Goal: Information Seeking & Learning: Check status

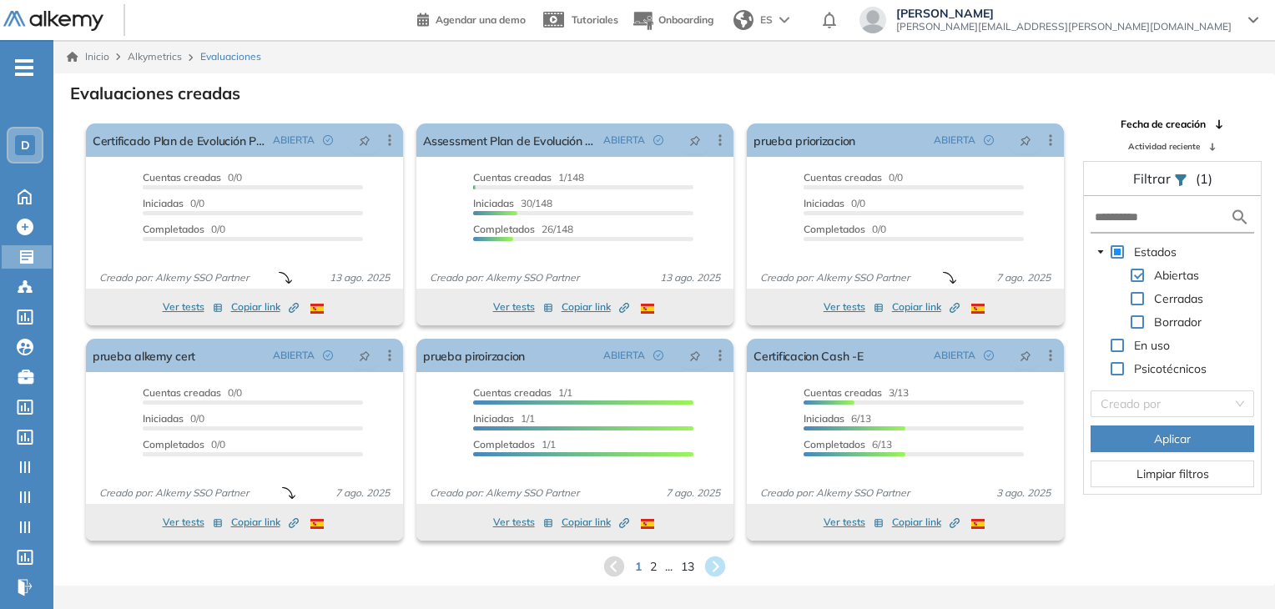
drag, startPoint x: 450, startPoint y: 70, endPoint x: 440, endPoint y: 65, distance: 10.5
click at [450, 69] on div "Inicio Alkymetrics Evaluaciones" at bounding box center [663, 56] width 1221 height 33
click at [838, 307] on button "Ver tests" at bounding box center [853, 307] width 60 height 20
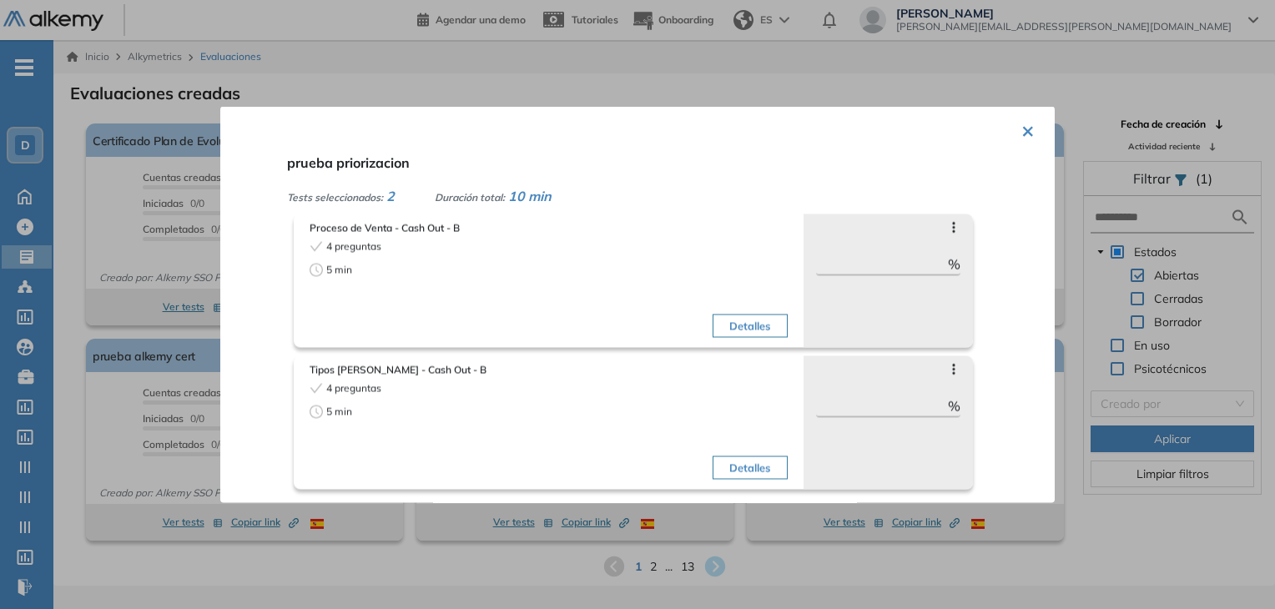
click at [1024, 134] on button "×" at bounding box center [1027, 129] width 13 height 33
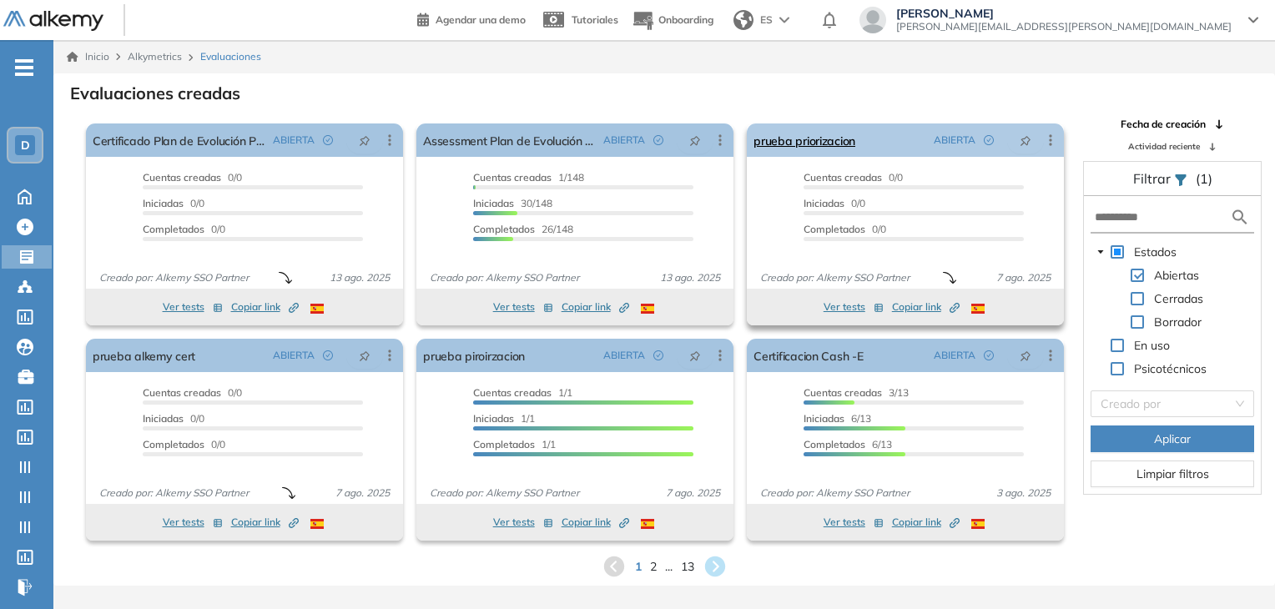
click at [1054, 139] on icon at bounding box center [1050, 140] width 17 height 17
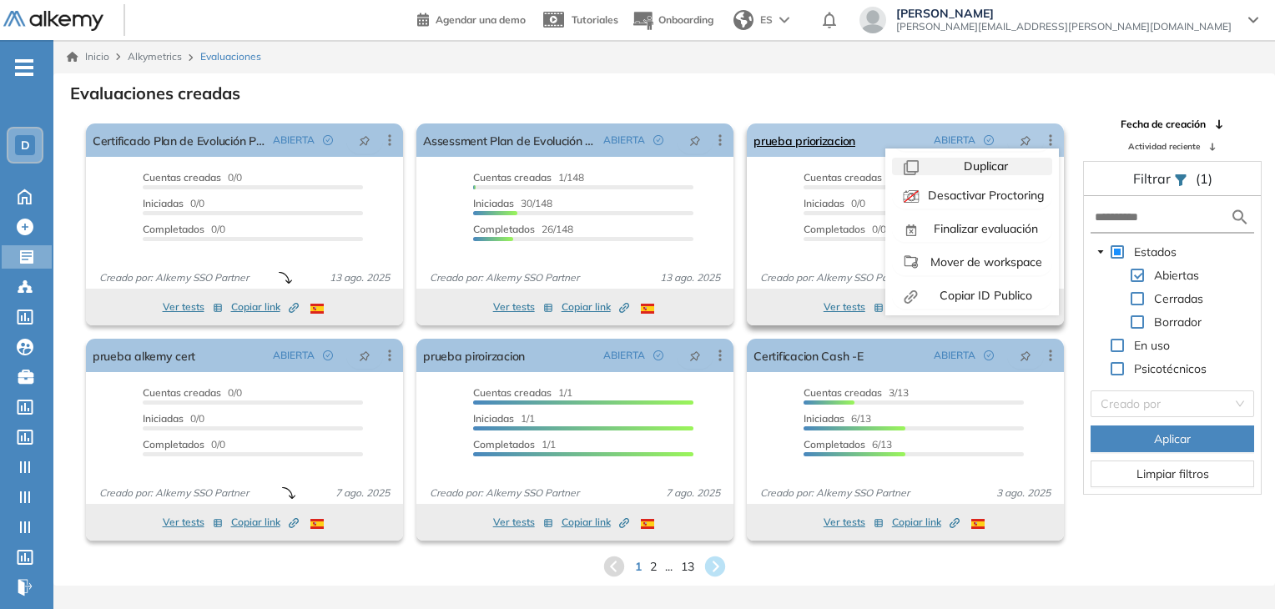
scroll to position [37, 0]
click at [973, 292] on span "Copiar ID Publico" at bounding box center [984, 292] width 96 height 15
click at [813, 142] on link "prueba priorizacion" at bounding box center [804, 139] width 102 height 33
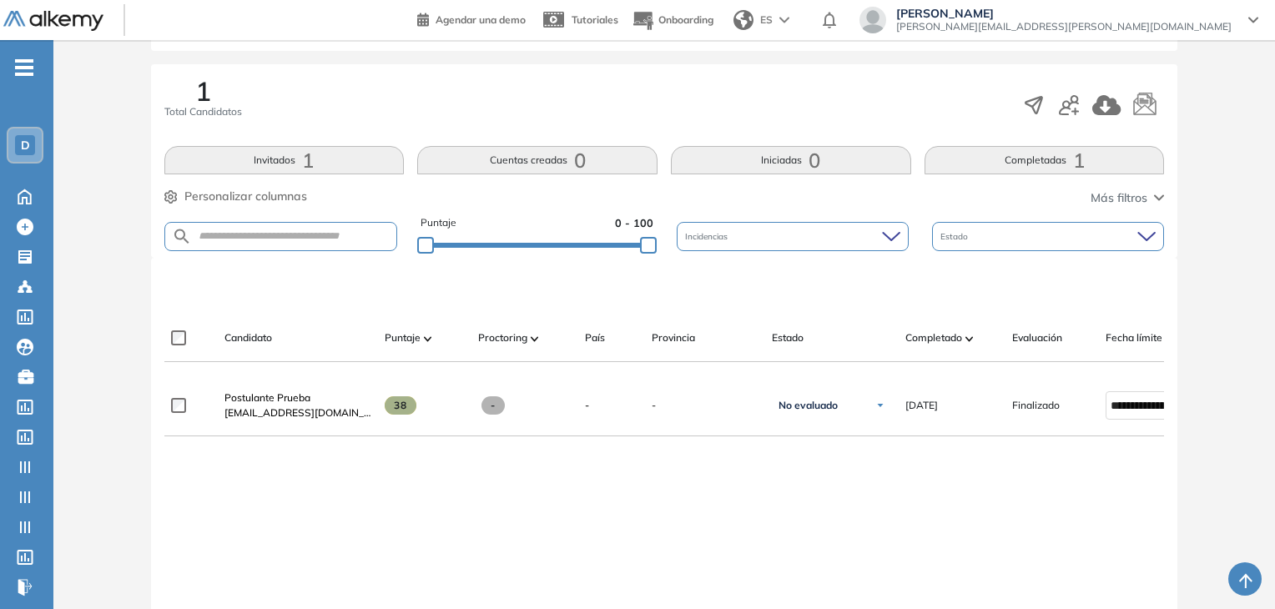
scroll to position [250, 0]
click at [307, 491] on div "**********" at bounding box center [664, 546] width 1000 height 341
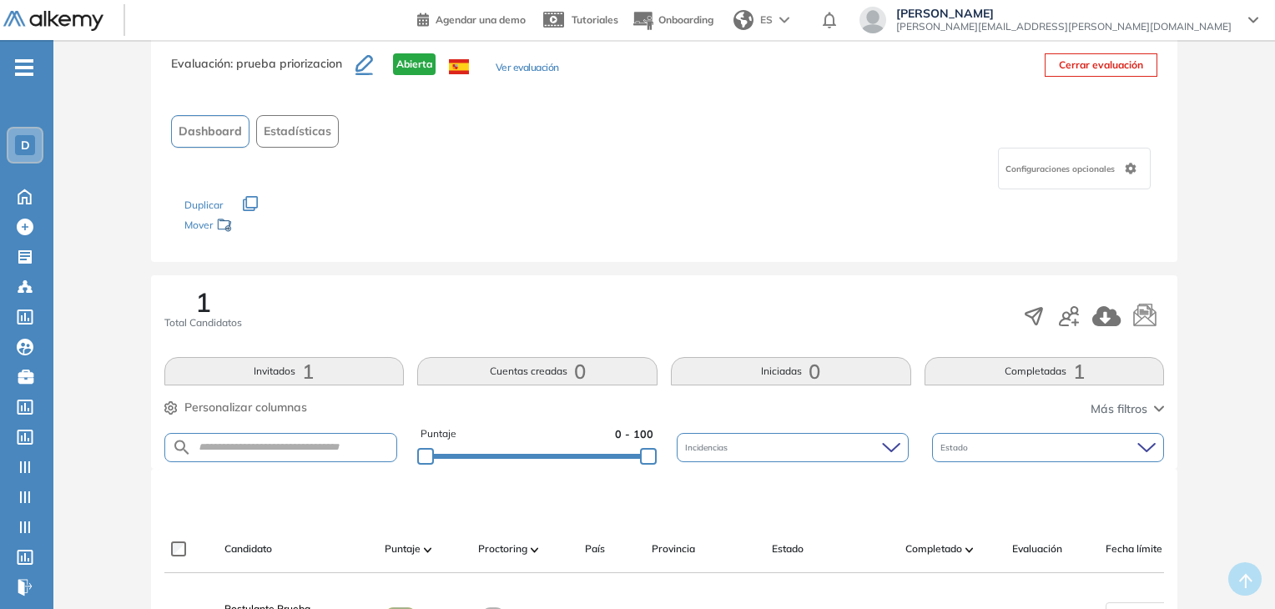
scroll to position [0, 0]
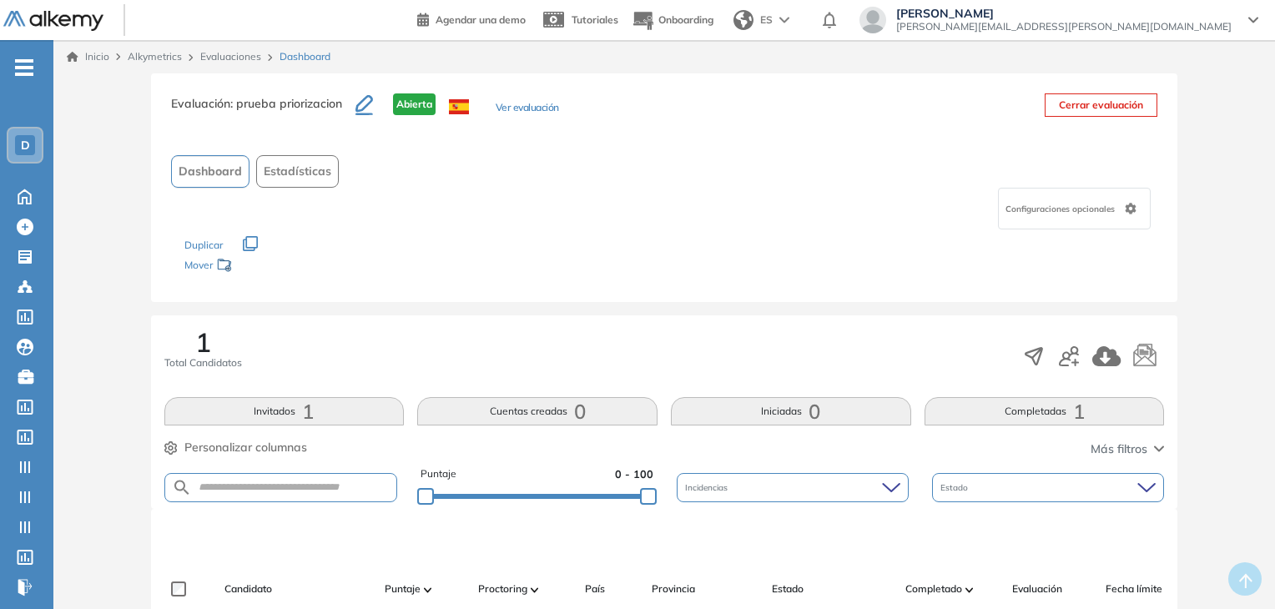
click at [230, 50] on link "Evaluaciones" at bounding box center [230, 56] width 61 height 13
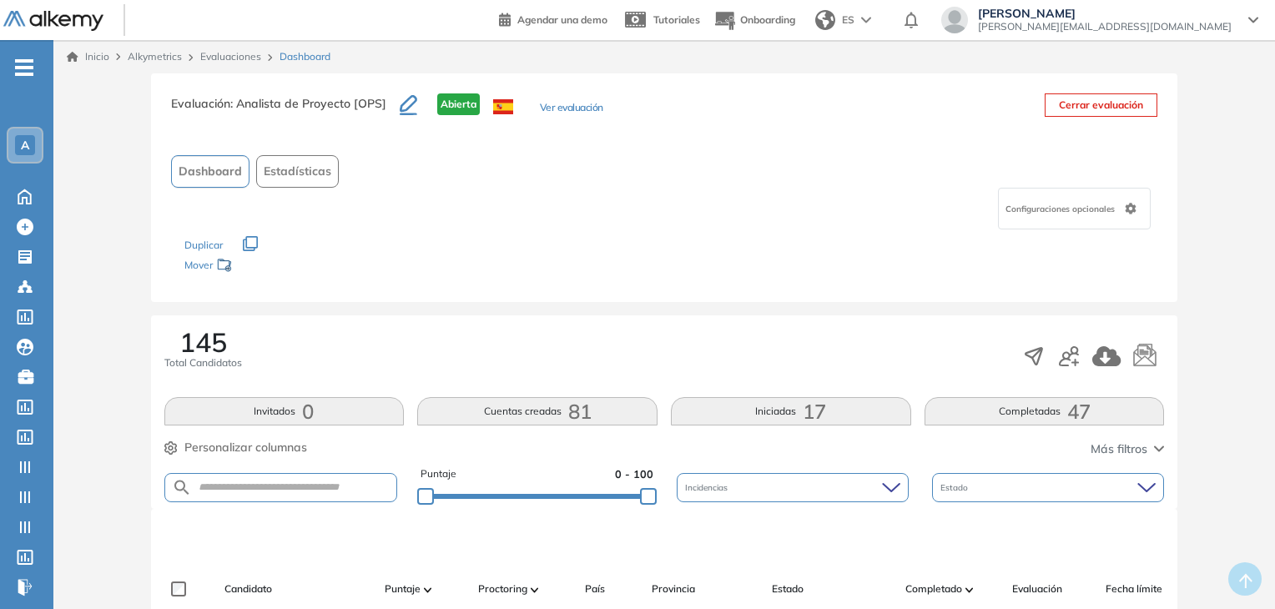
drag, startPoint x: 695, startPoint y: 63, endPoint x: 716, endPoint y: 110, distance: 51.9
click at [695, 62] on div "Inicio Alkymetrics Evaluaciones Dashboard" at bounding box center [664, 56] width 1194 height 15
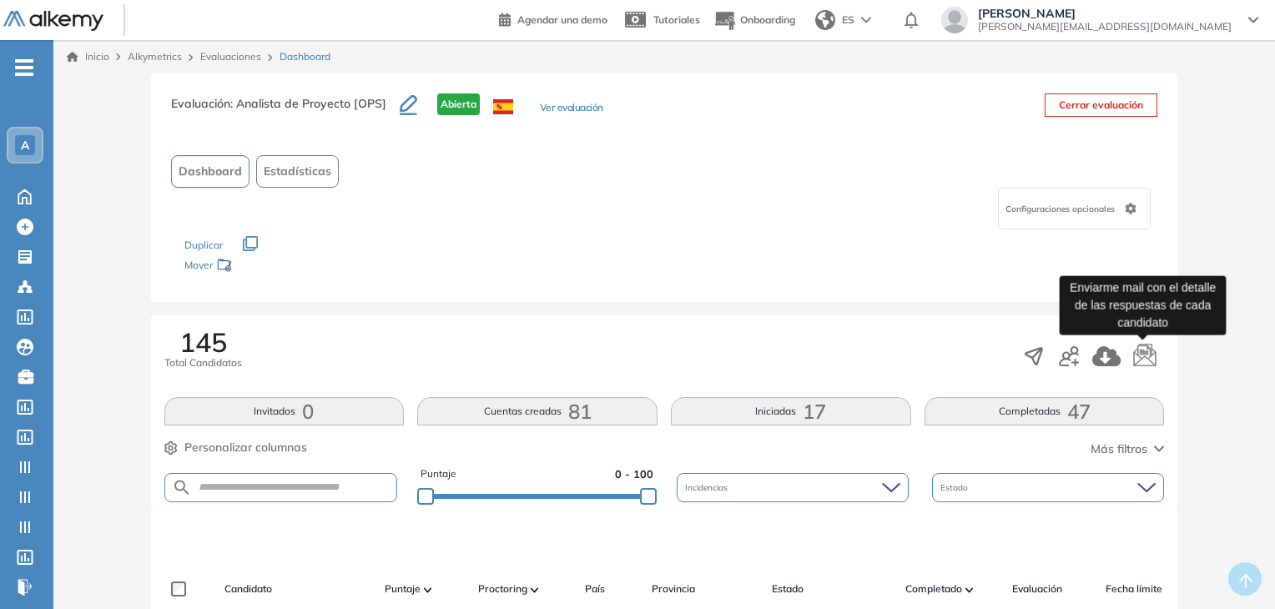
click at [1150, 358] on icon "button" at bounding box center [1144, 356] width 25 height 25
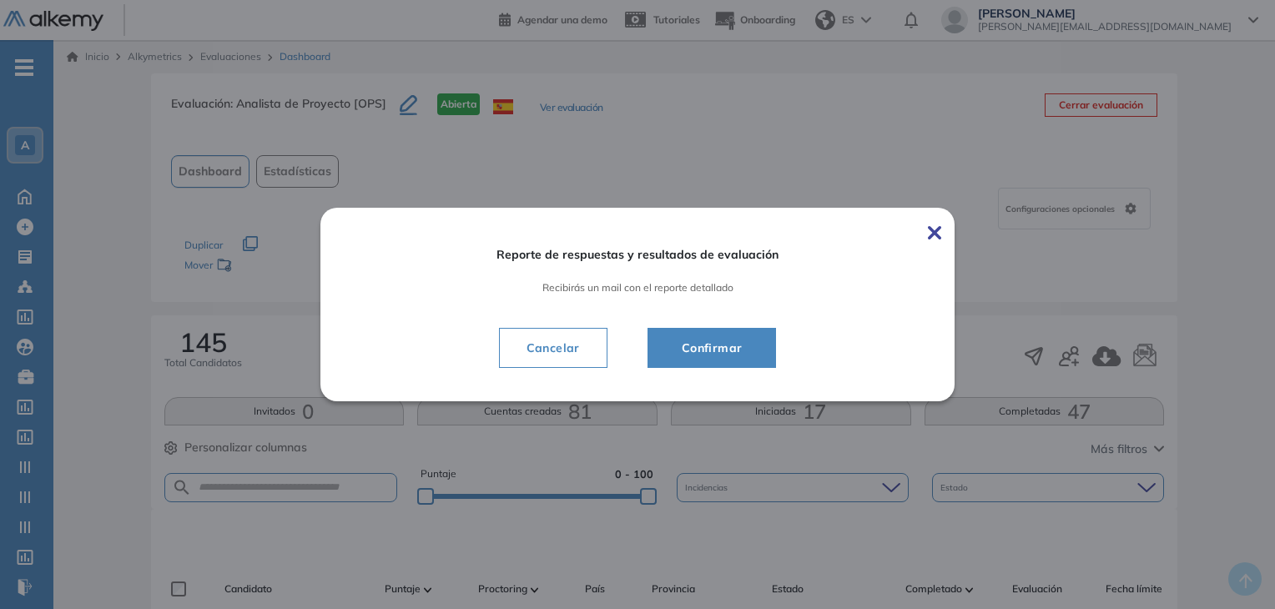
click at [707, 343] on span "Confirmar" at bounding box center [712, 348] width 88 height 20
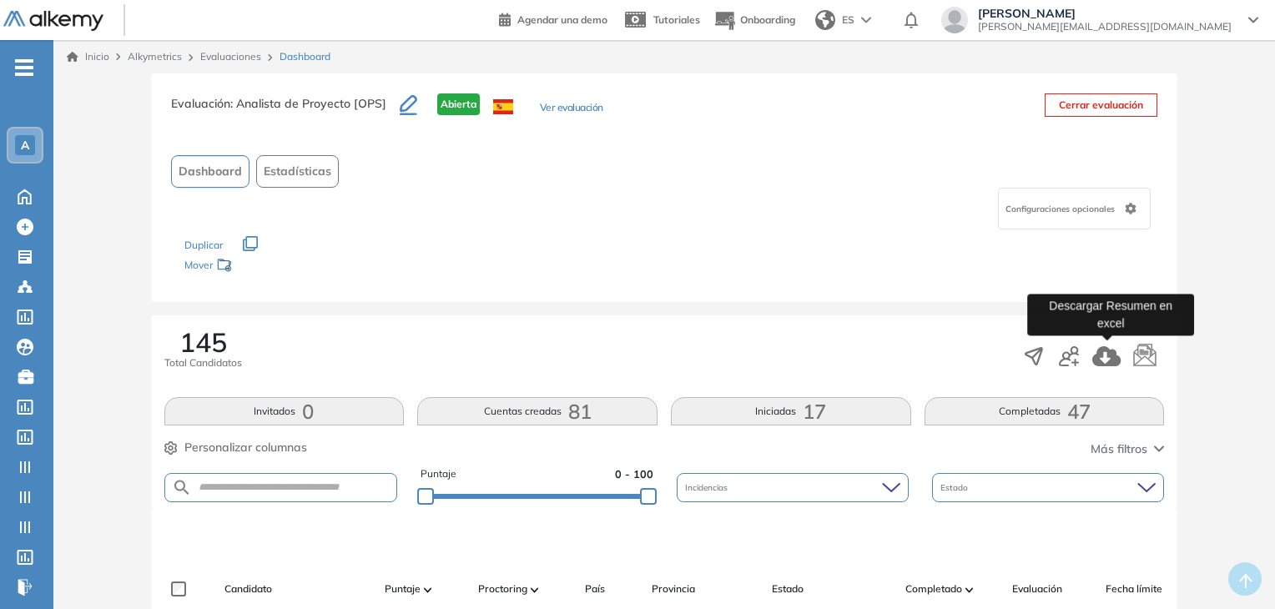
click at [1099, 351] on icon "button" at bounding box center [1106, 356] width 28 height 20
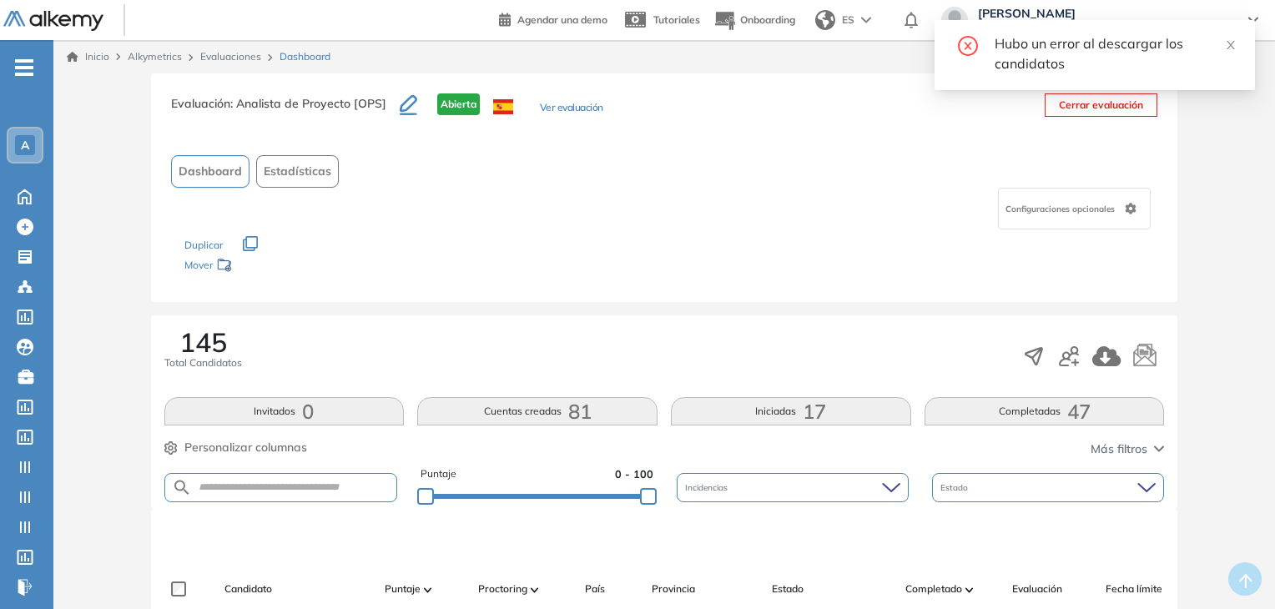
click at [968, 338] on div "145 Total Candidatos" at bounding box center [664, 356] width 1000 height 55
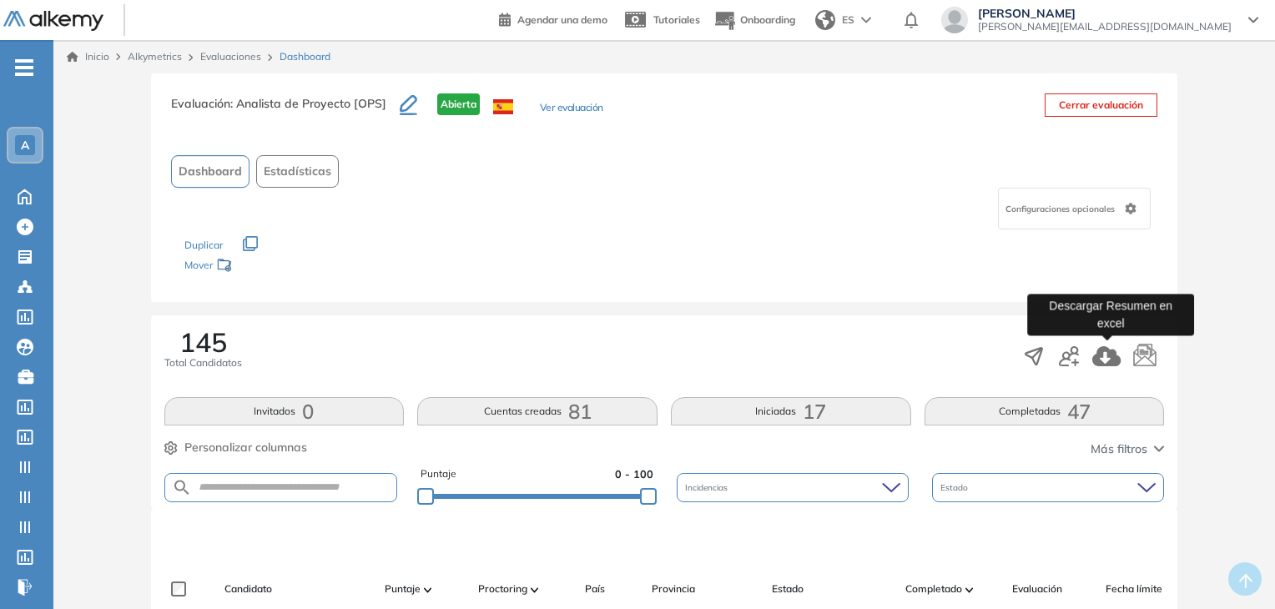
click at [1101, 361] on icon "button" at bounding box center [1106, 356] width 28 height 20
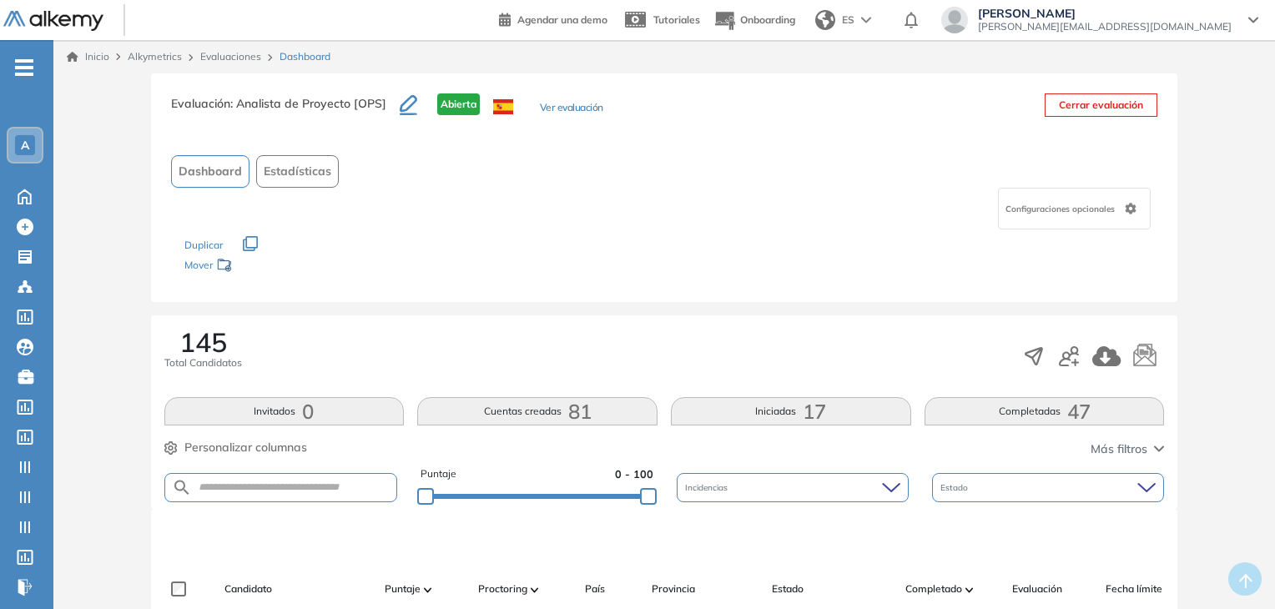
click at [216, 50] on link "Evaluaciones" at bounding box center [230, 56] width 61 height 13
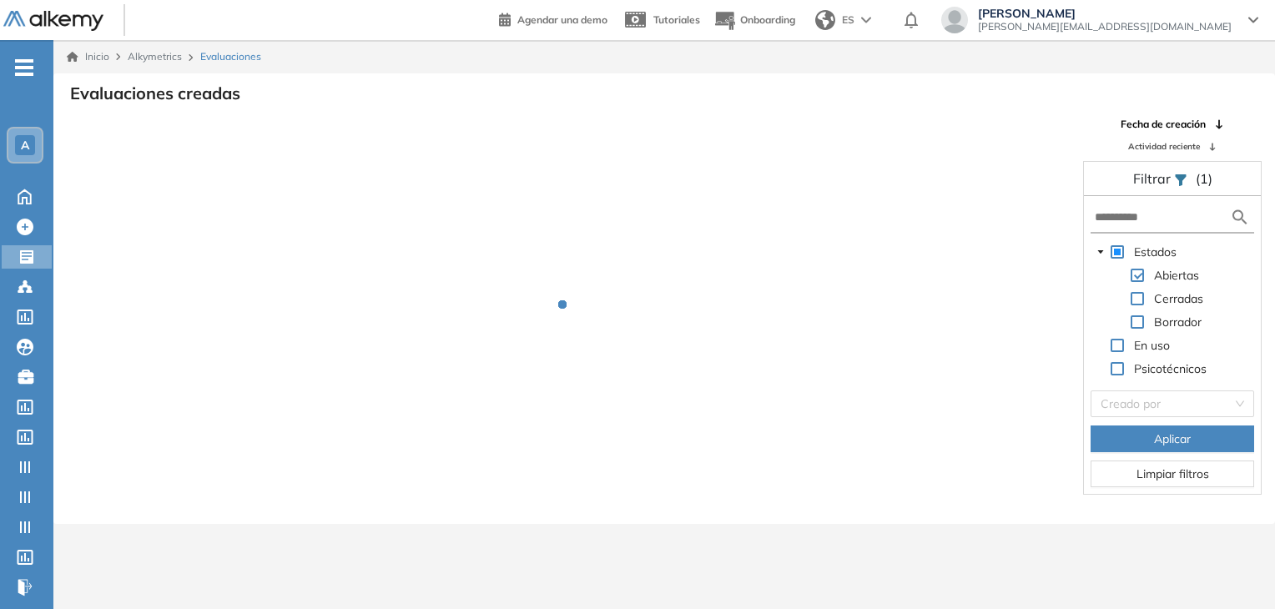
click at [38, 137] on div "A" at bounding box center [24, 144] width 33 height 33
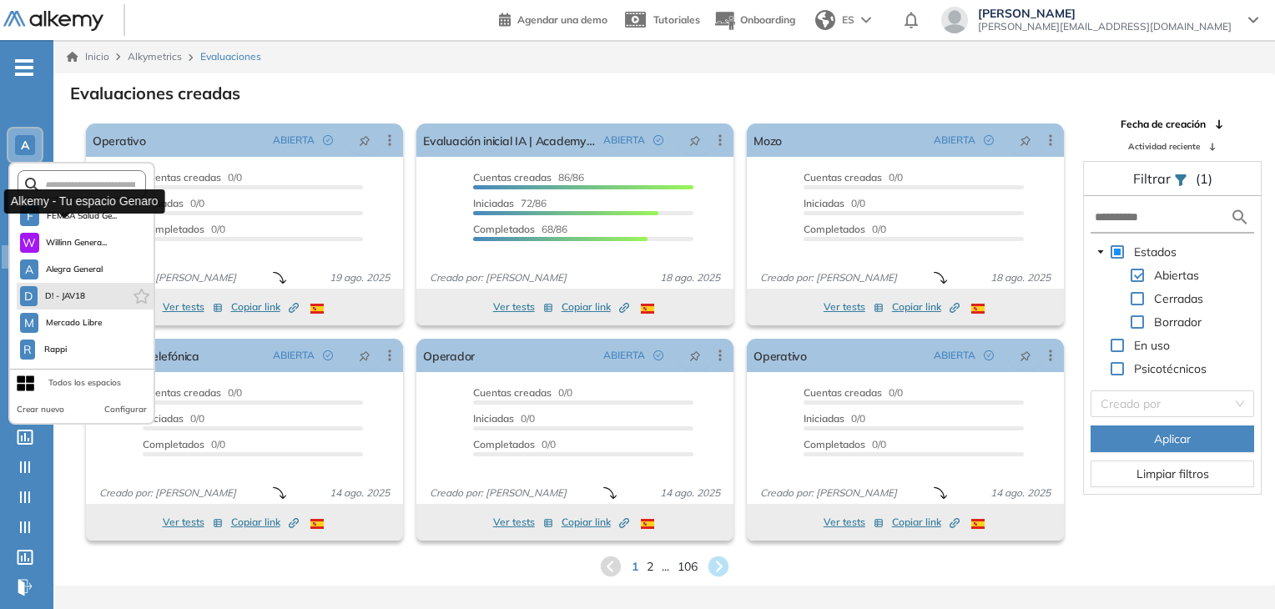
scroll to position [426, 0]
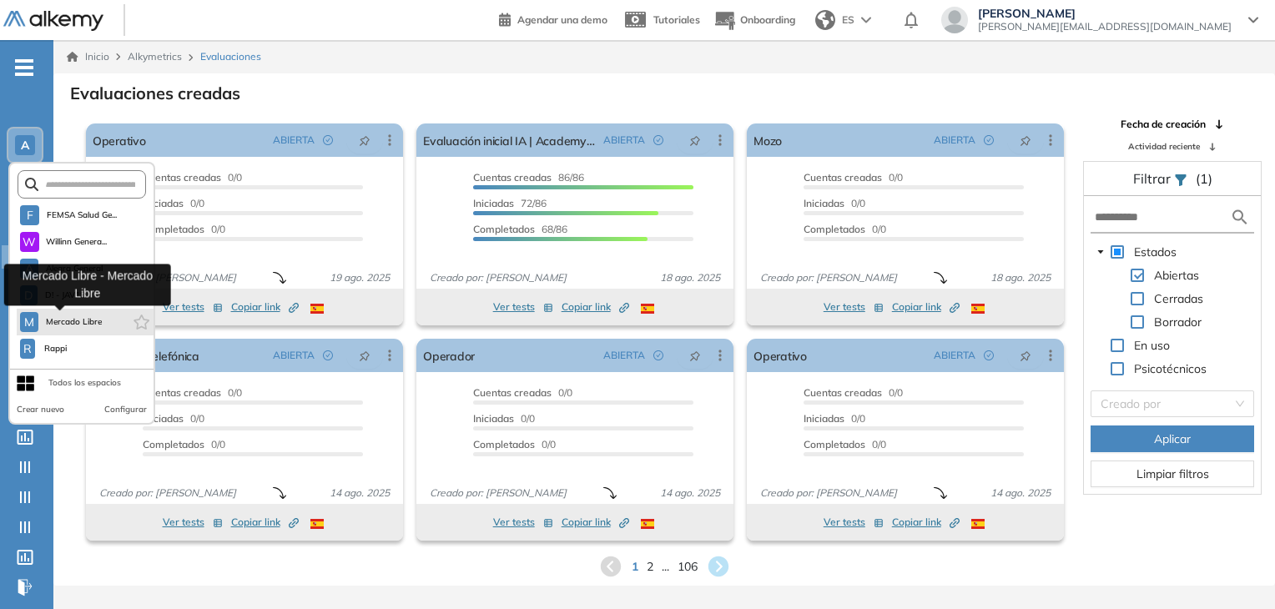
click at [78, 316] on span "Mercado Libre" at bounding box center [74, 321] width 58 height 13
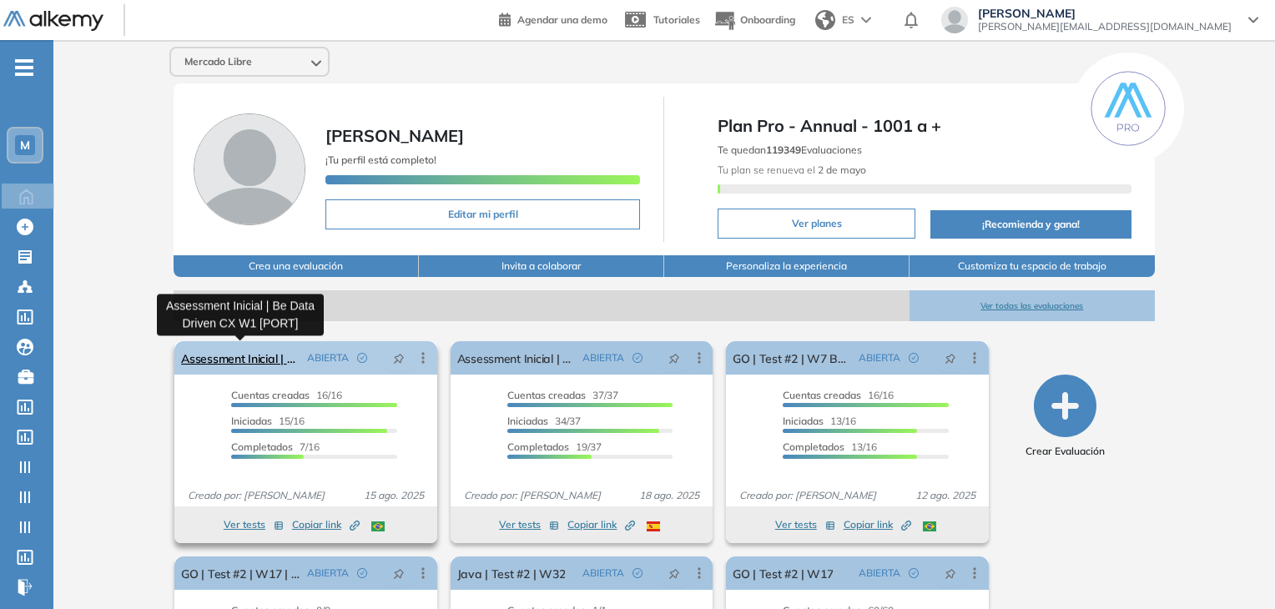
click at [274, 355] on link "Assessment Inicial | Be Data Driven CX W1 [PORT]" at bounding box center [240, 357] width 118 height 33
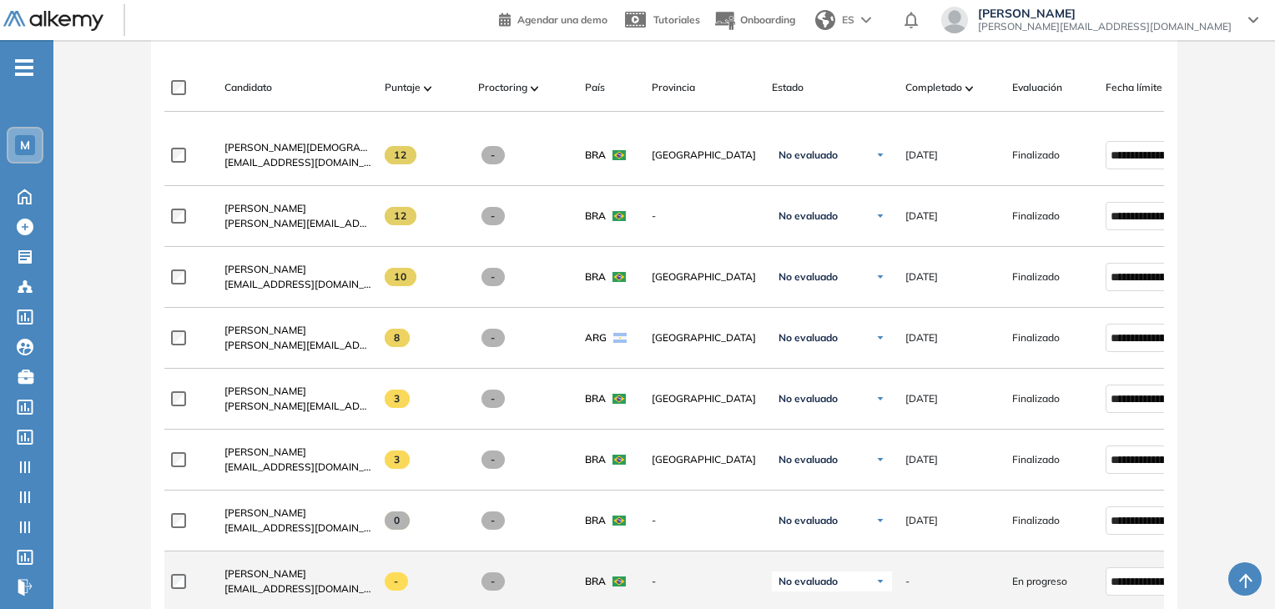
scroll to position [500, 0]
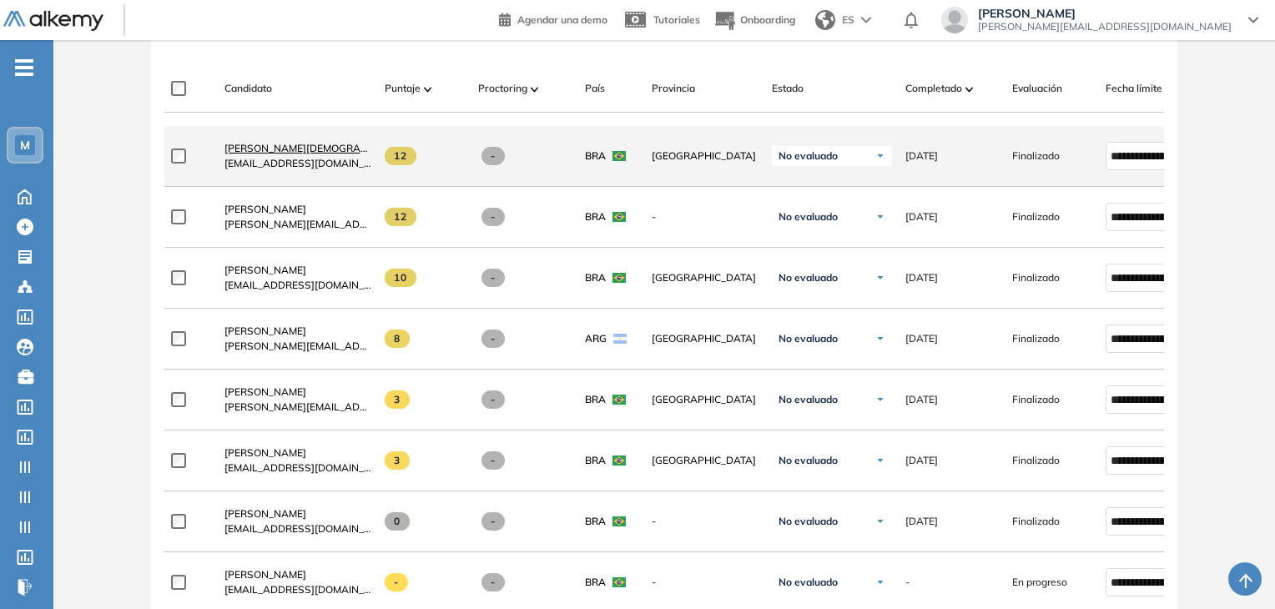
click at [282, 154] on span "Taina De Jesus Silva Tai" at bounding box center [321, 148] width 194 height 13
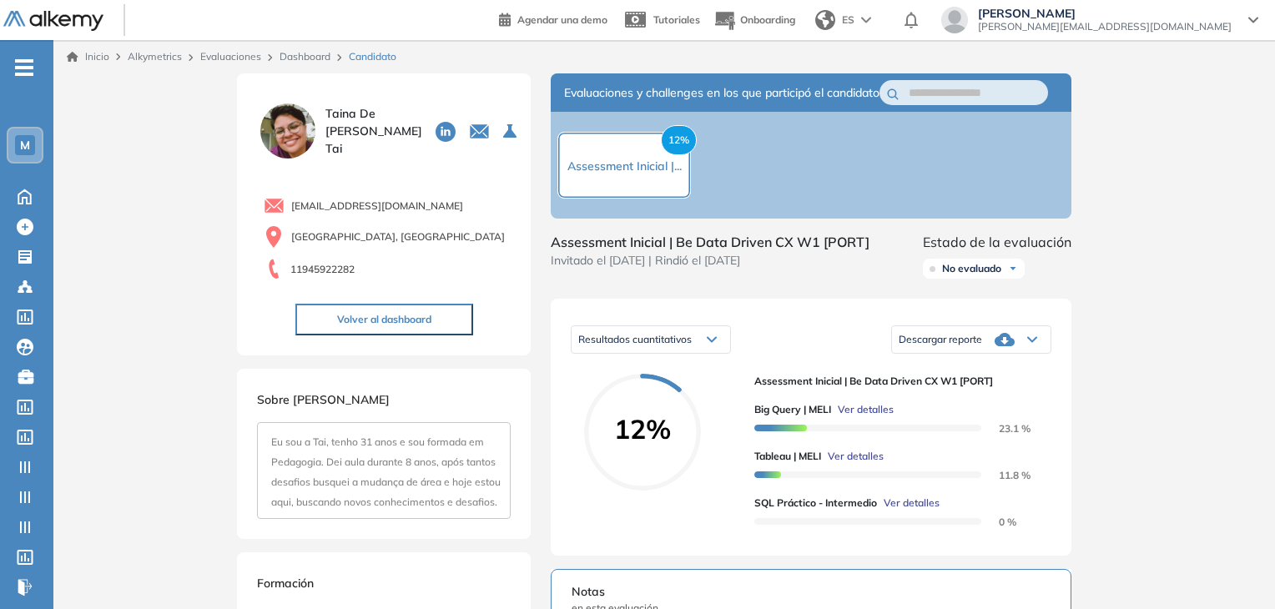
click at [299, 53] on link "Dashboard" at bounding box center [304, 56] width 51 height 13
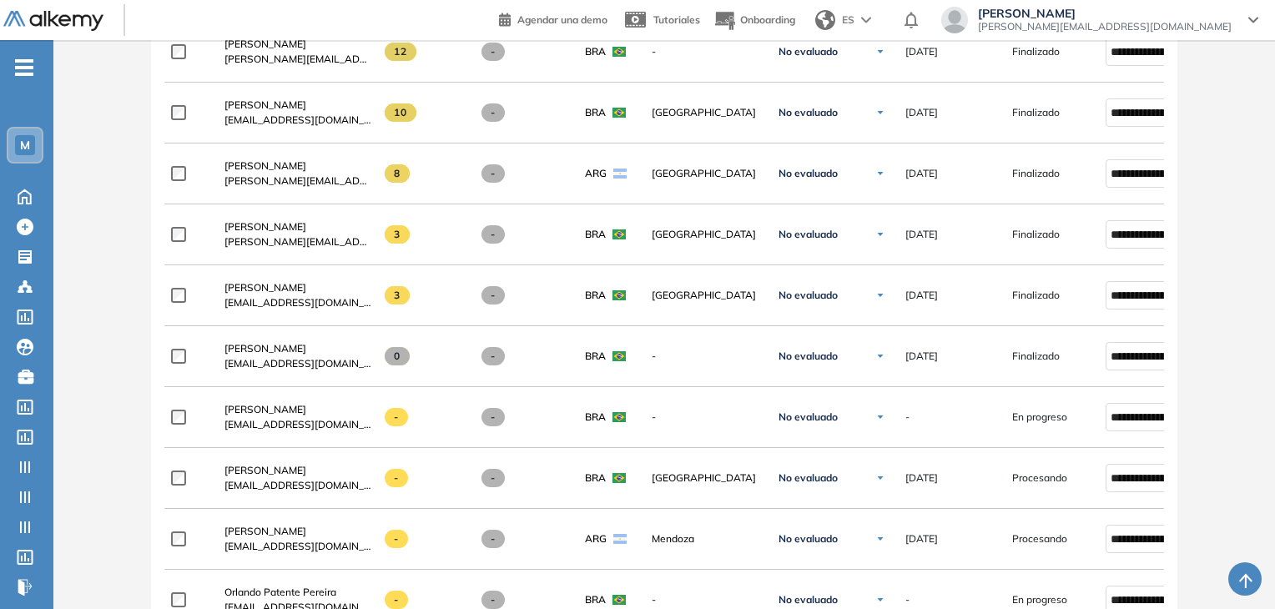
scroll to position [667, 0]
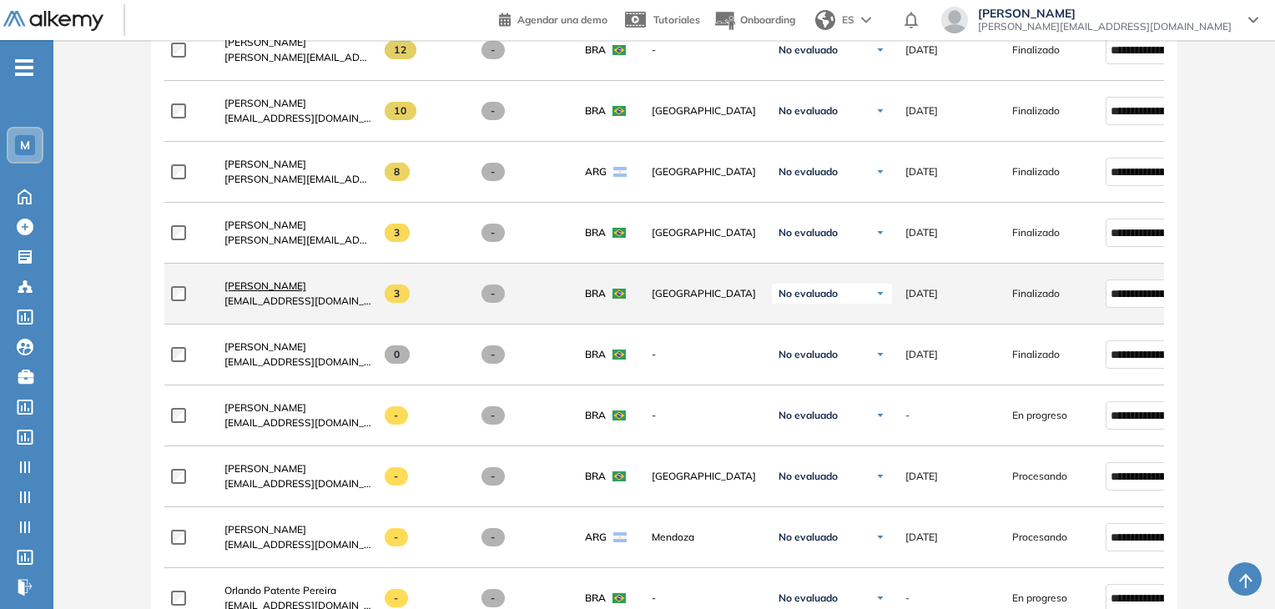
click at [306, 292] on span "Tayla Moreira Tertuliano" at bounding box center [265, 285] width 82 height 13
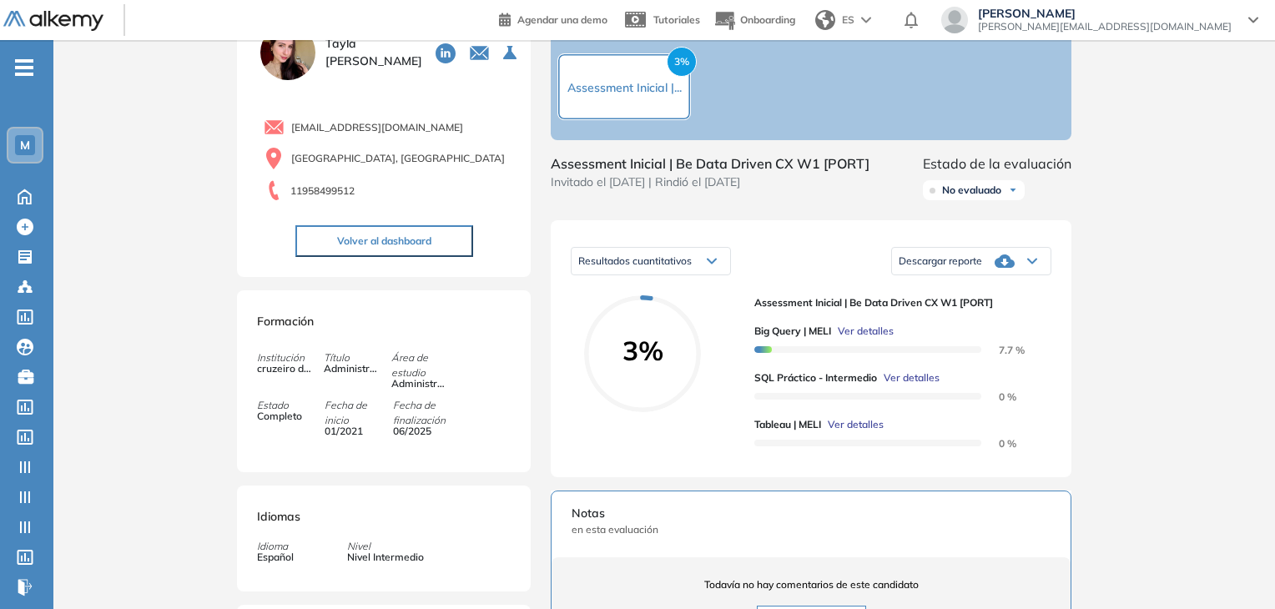
scroll to position [167, 0]
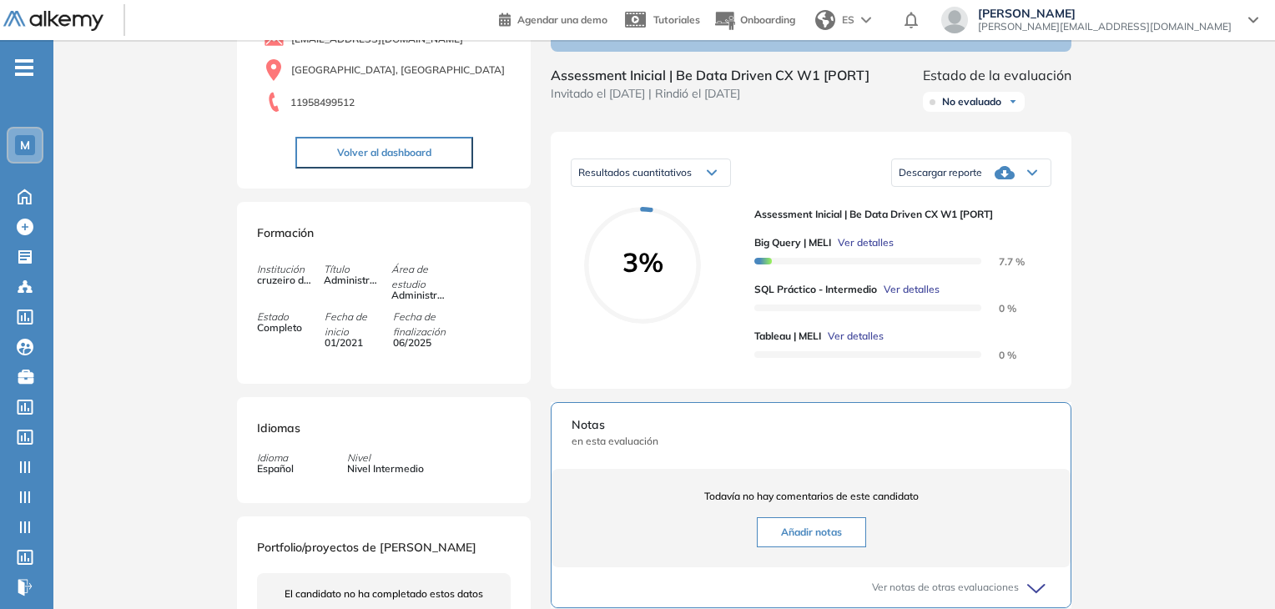
click at [1161, 440] on div "Inicio Alkymetrics Evaluaciones Dashboard Candidato Duración : 00:00:00 Cantida…" at bounding box center [663, 392] width 1221 height 1038
click at [905, 297] on span "Ver detalles" at bounding box center [911, 289] width 56 height 15
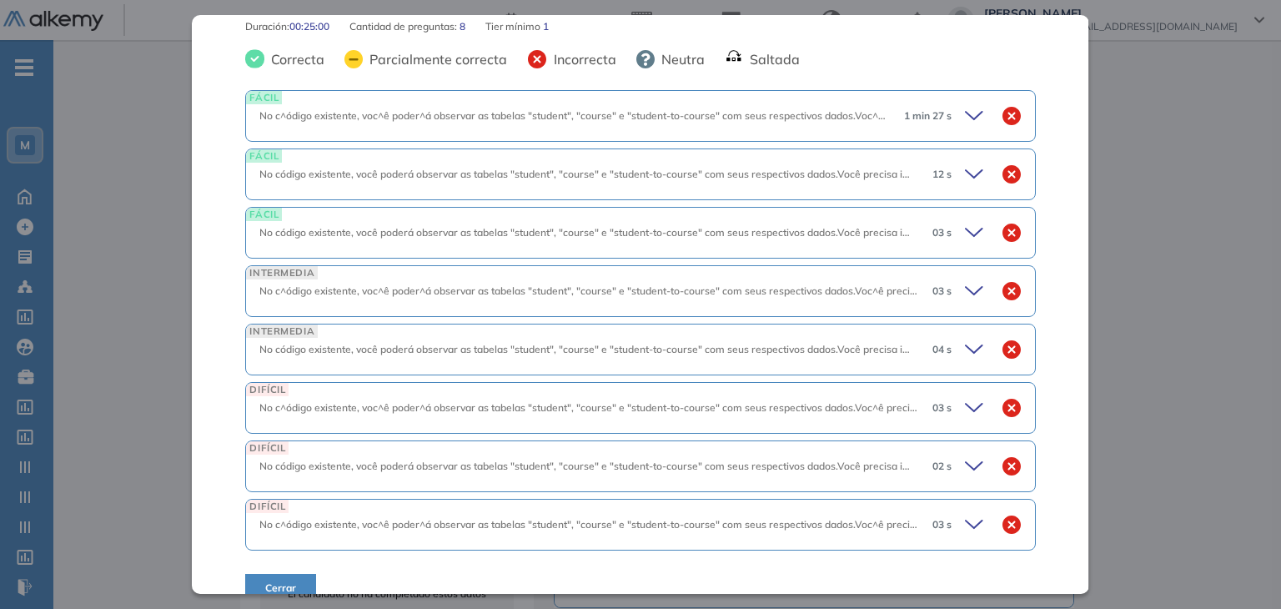
scroll to position [712, 0]
click at [965, 102] on icon at bounding box center [976, 113] width 23 height 23
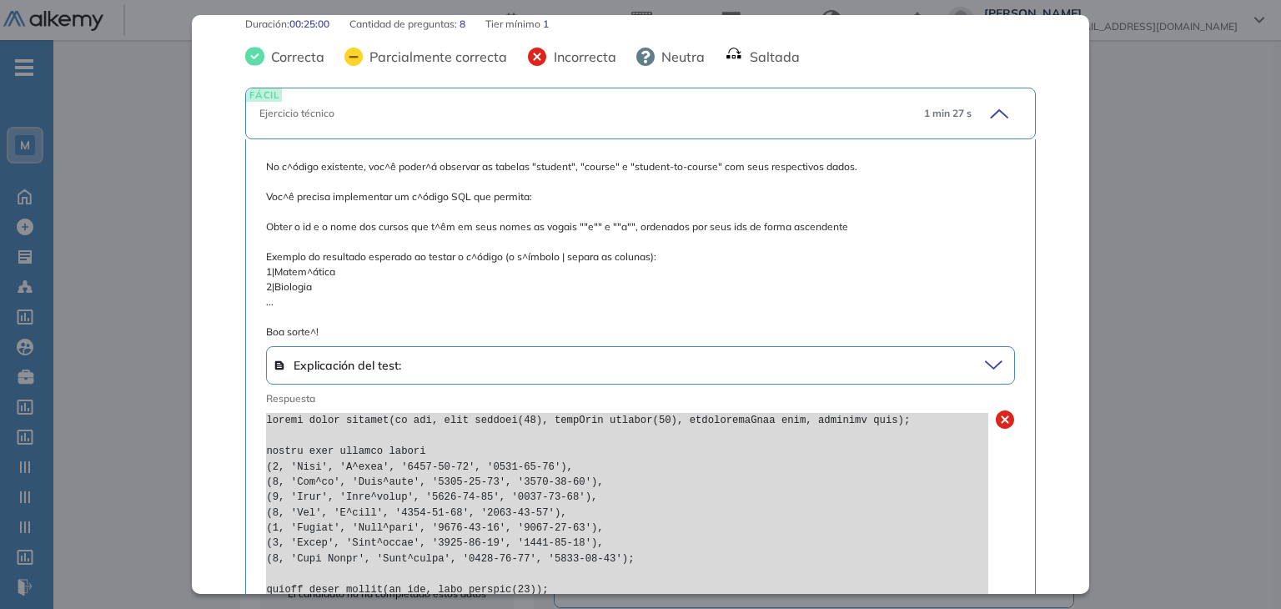
click at [380, 354] on span "Explicación del test:" at bounding box center [449, 365] width 351 height 23
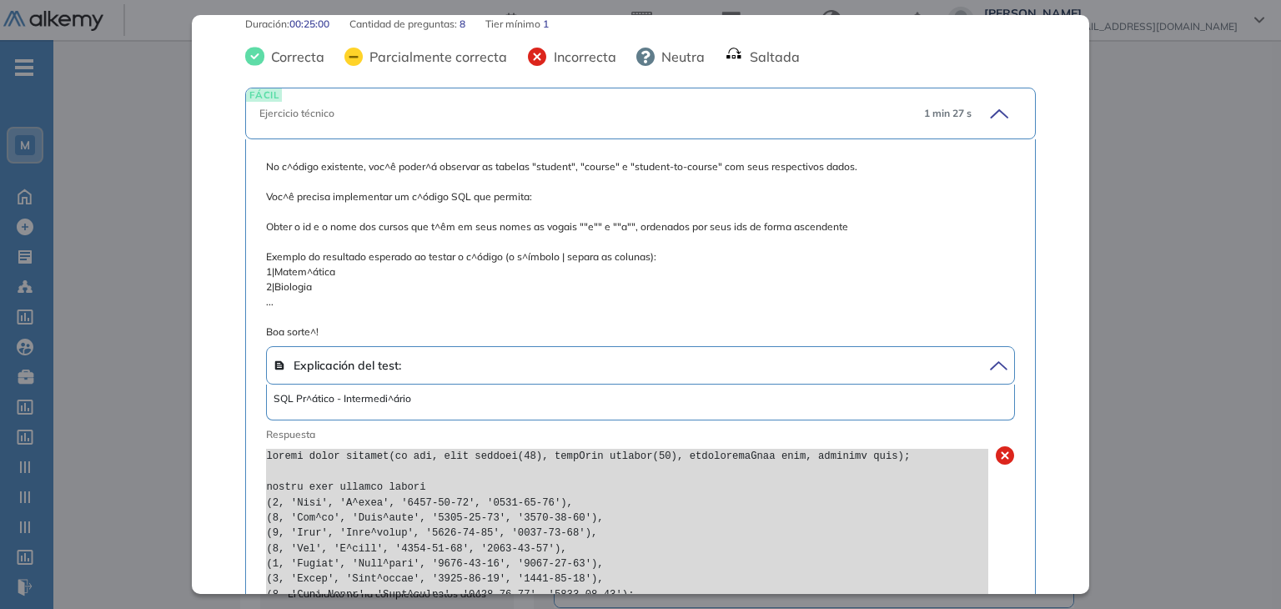
click at [389, 354] on span "Explicación del test:" at bounding box center [449, 365] width 351 height 23
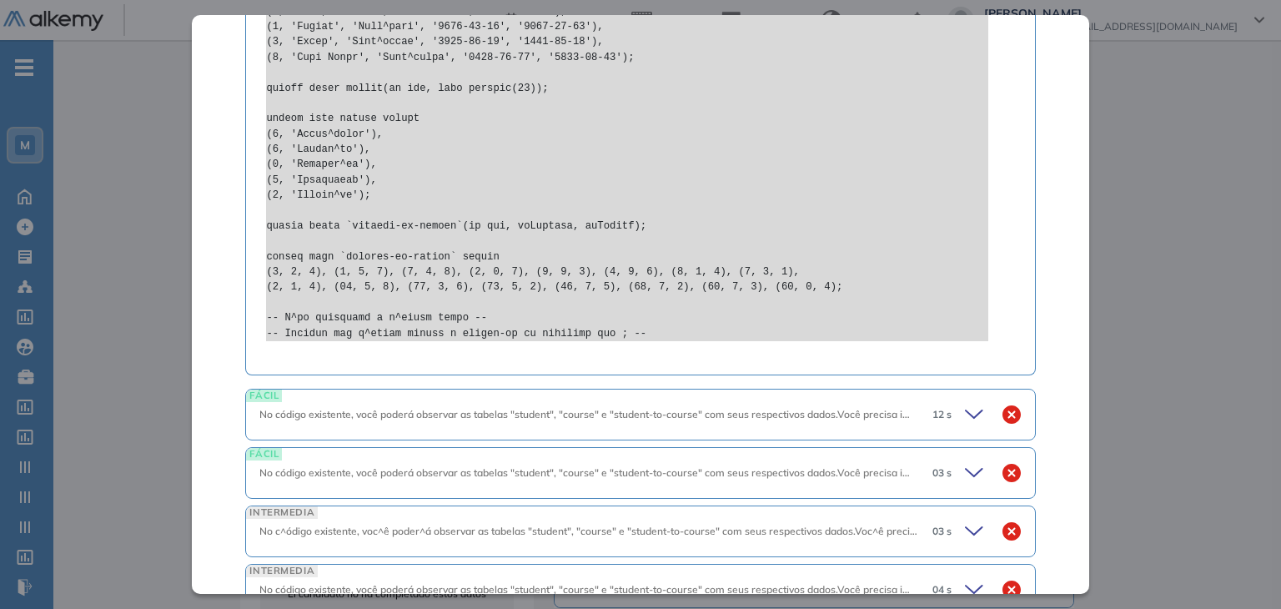
scroll to position [1213, 0]
click at [965, 404] on icon at bounding box center [976, 415] width 23 height 23
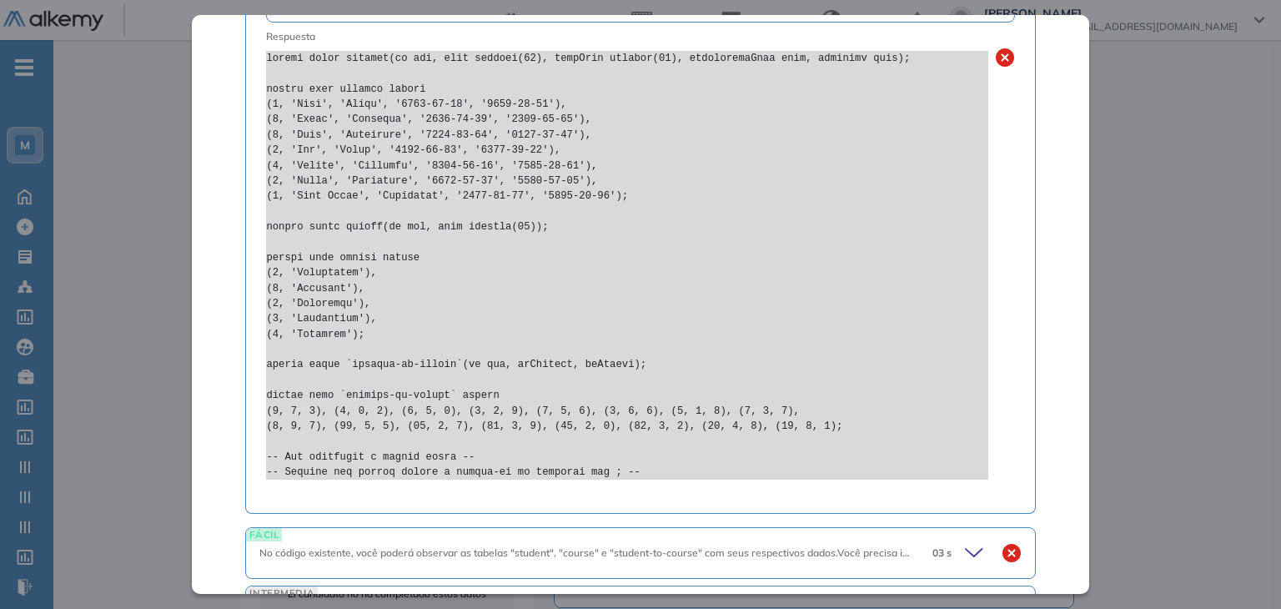
scroll to position [1880, 0]
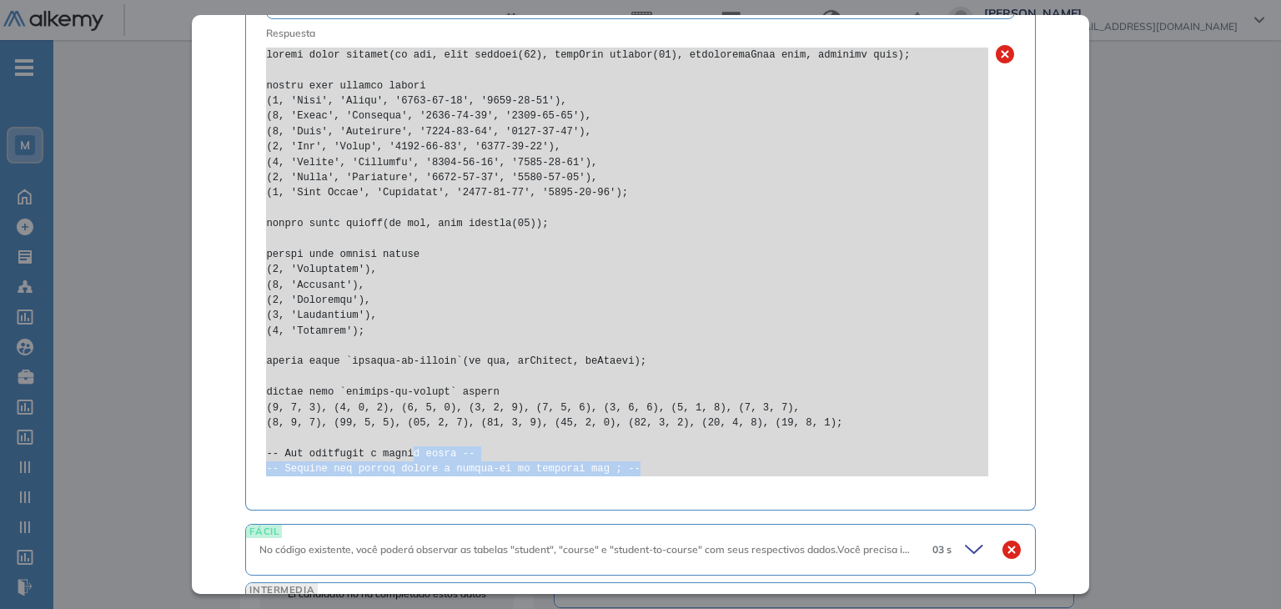
drag, startPoint x: 512, startPoint y: 442, endPoint x: 400, endPoint y: 435, distance: 112.0
click at [400, 435] on pre at bounding box center [627, 263] width 722 height 430
click at [602, 430] on pre at bounding box center [627, 263] width 722 height 430
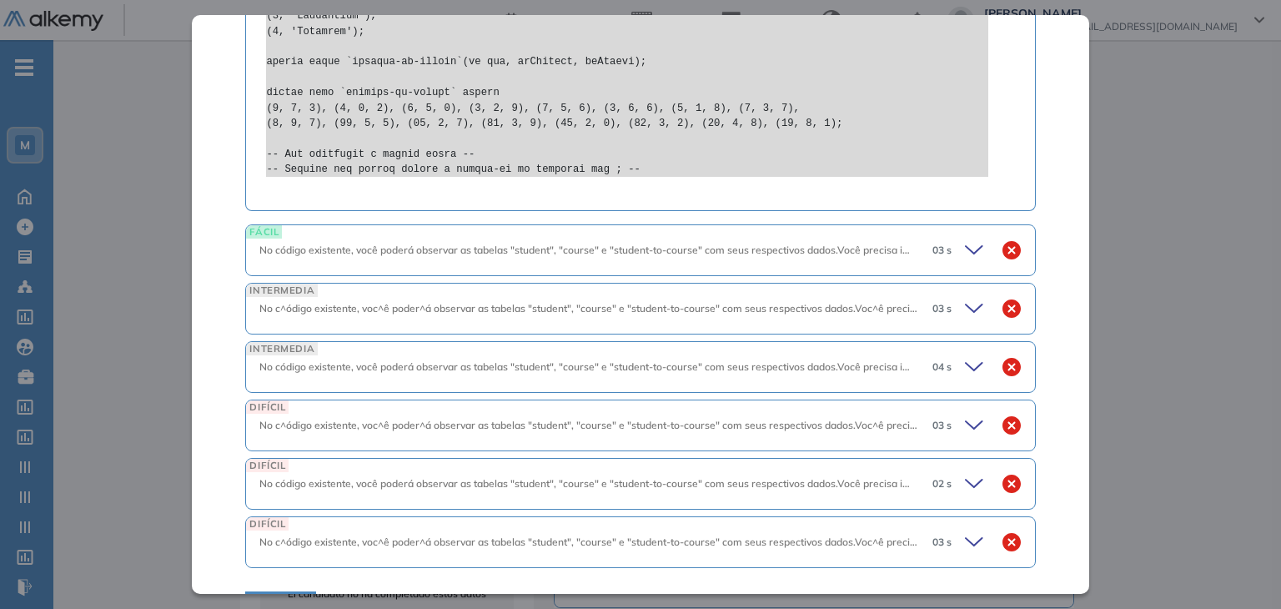
scroll to position [2214, 0]
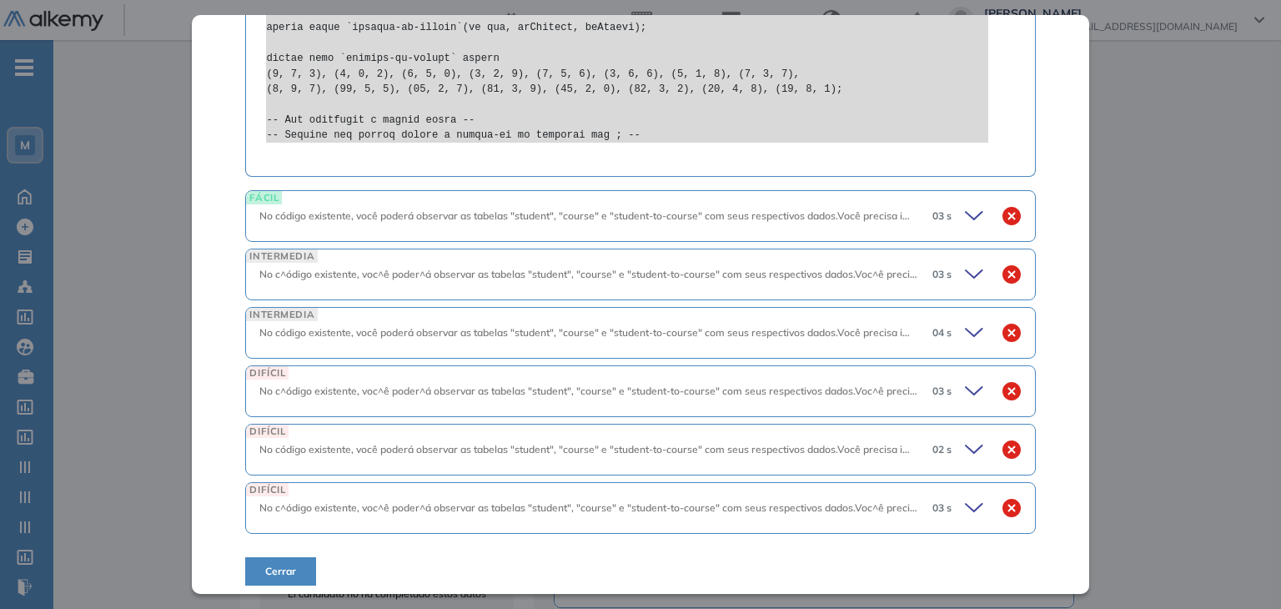
click at [965, 214] on icon at bounding box center [976, 215] width 23 height 23
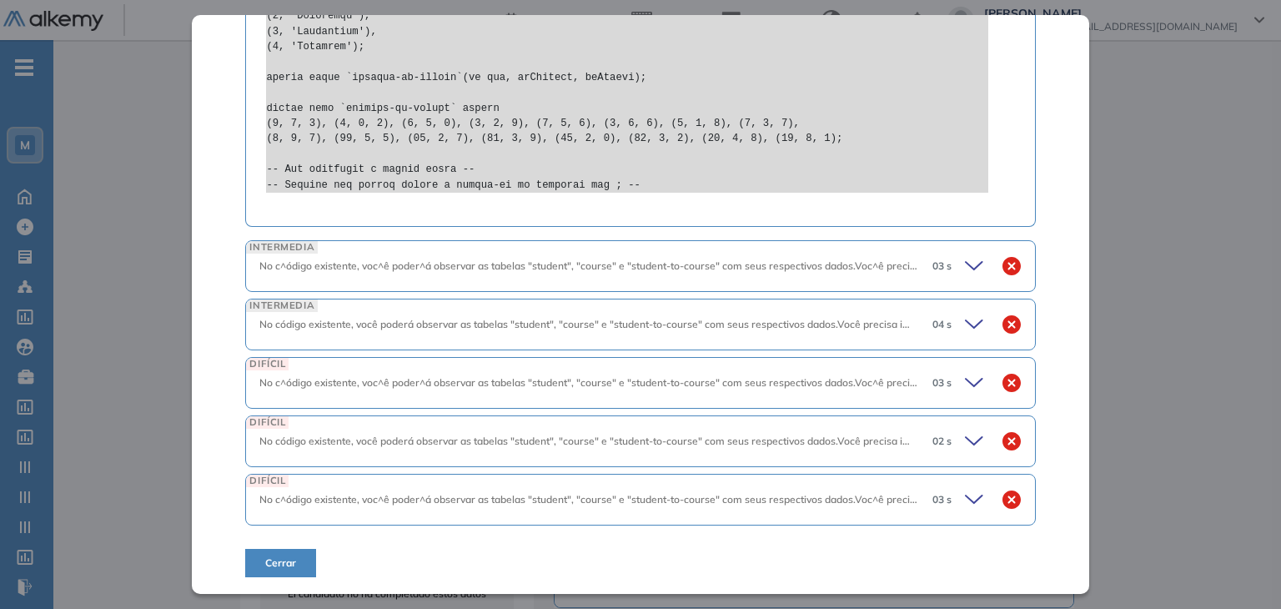
scroll to position [2973, 0]
click at [966, 498] on icon at bounding box center [974, 499] width 17 height 8
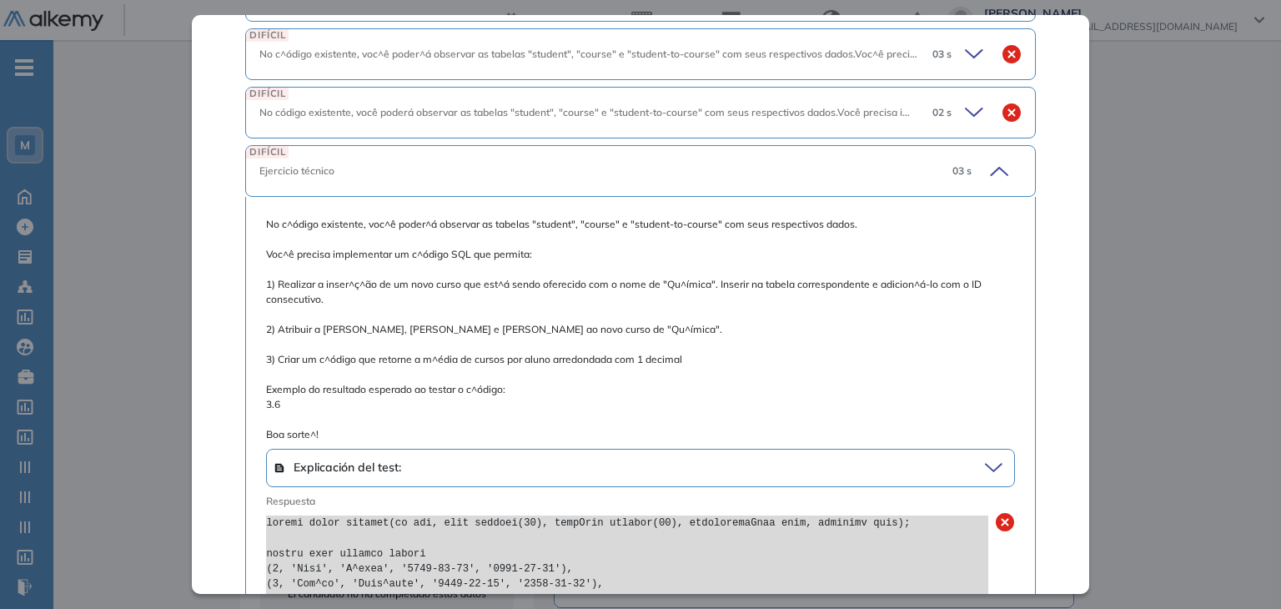
scroll to position [3291, 0]
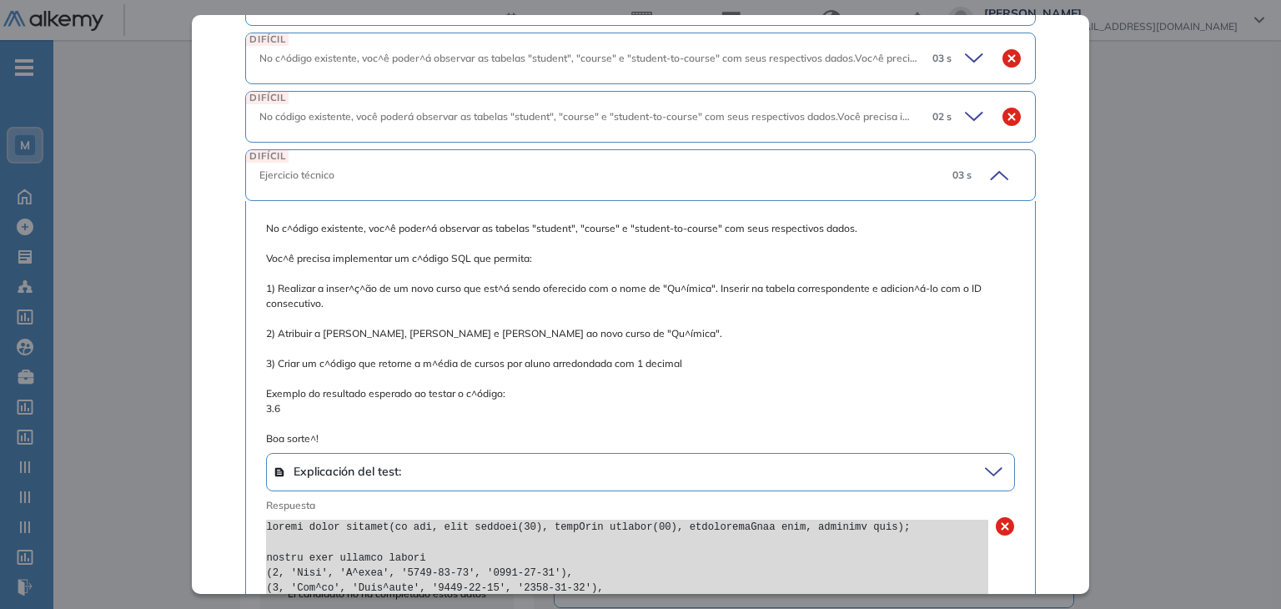
click at [965, 128] on icon at bounding box center [976, 116] width 23 height 23
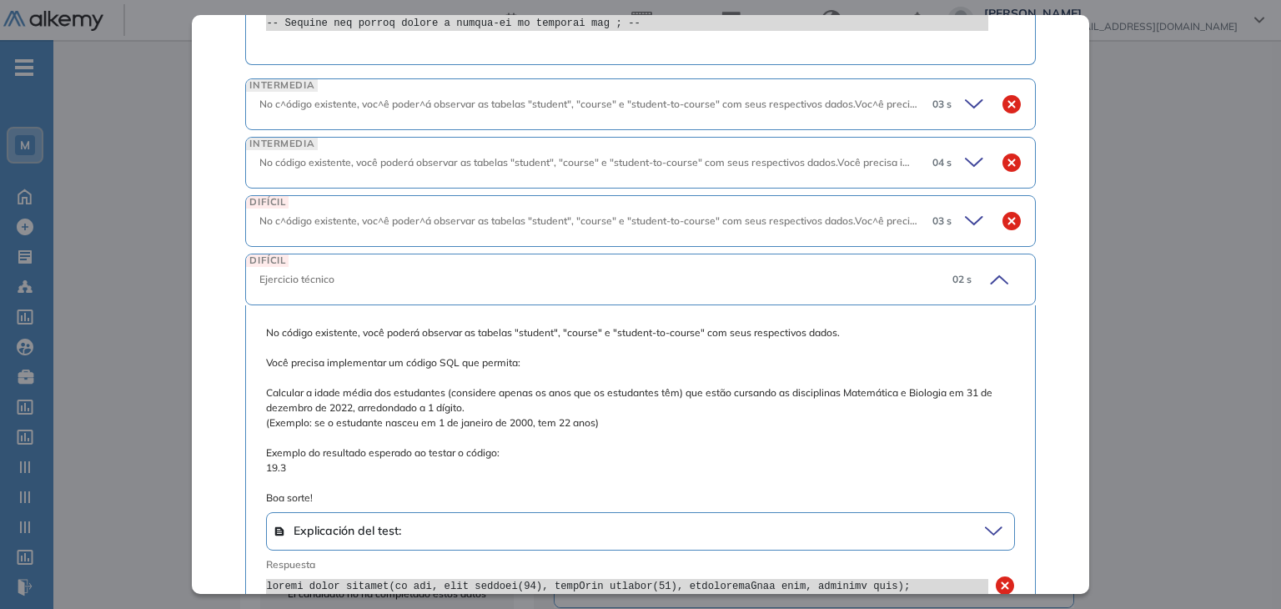
scroll to position [3124, 0]
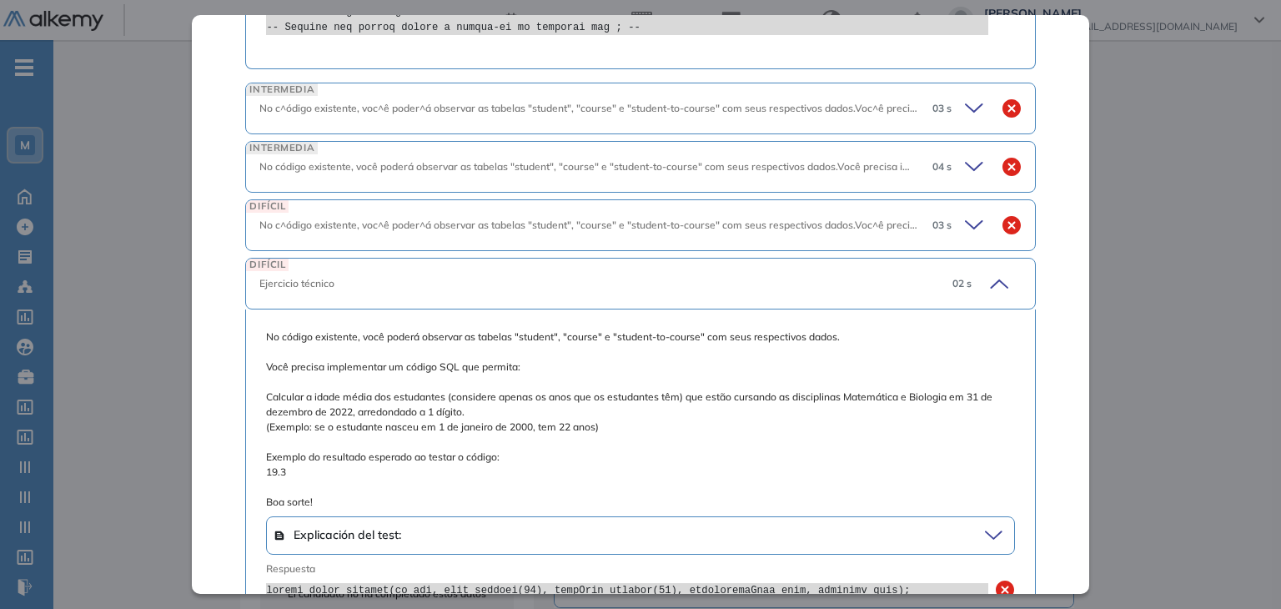
click at [966, 234] on icon at bounding box center [976, 225] width 23 height 23
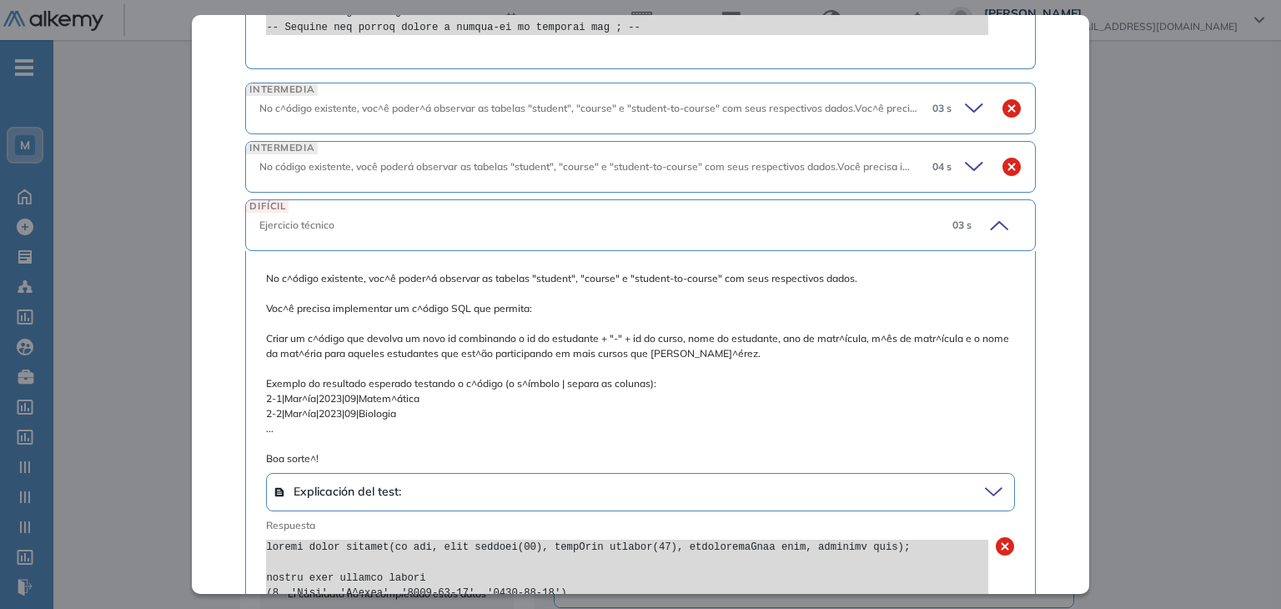
click at [965, 172] on icon at bounding box center [976, 166] width 23 height 23
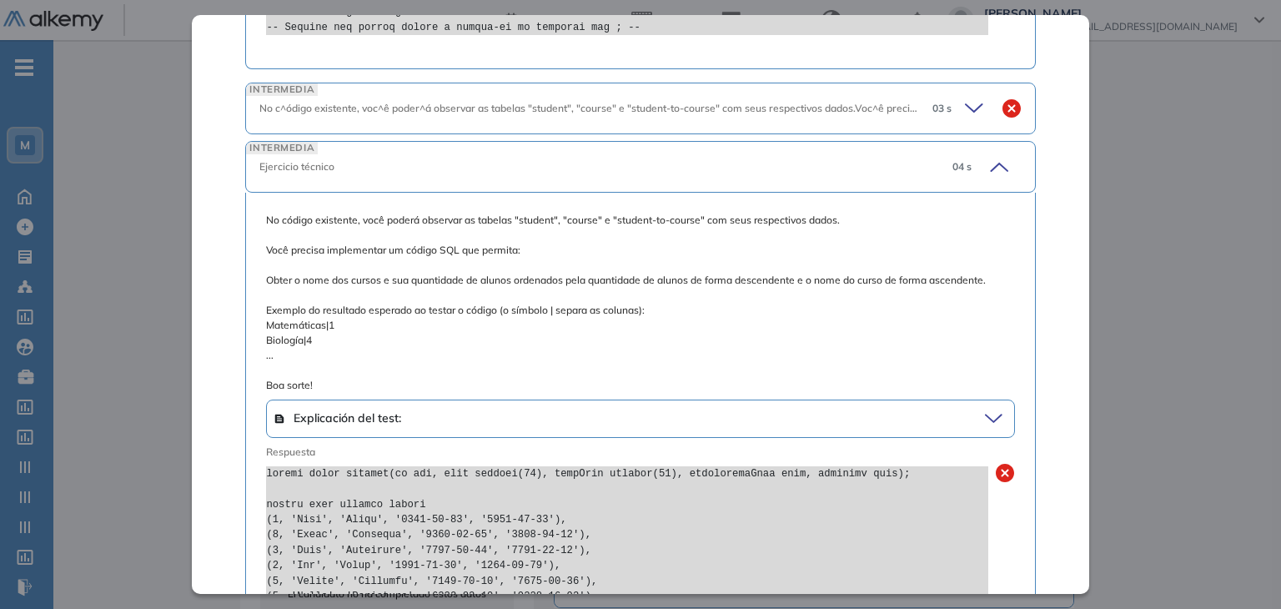
click at [965, 117] on icon at bounding box center [976, 108] width 23 height 23
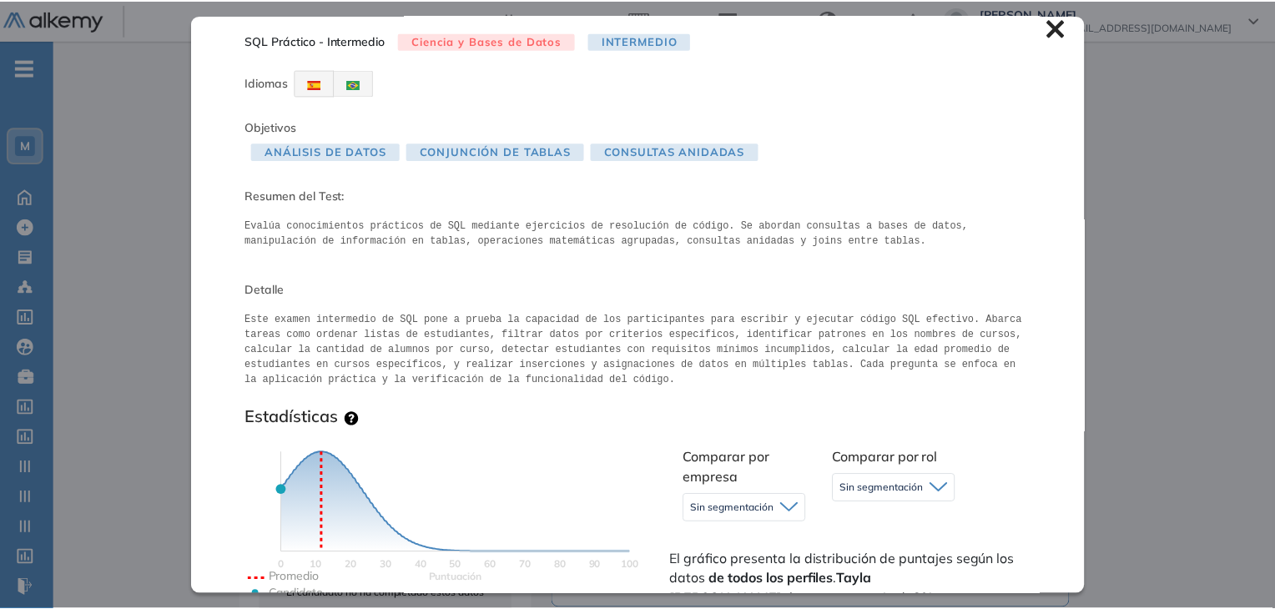
scroll to position [0, 0]
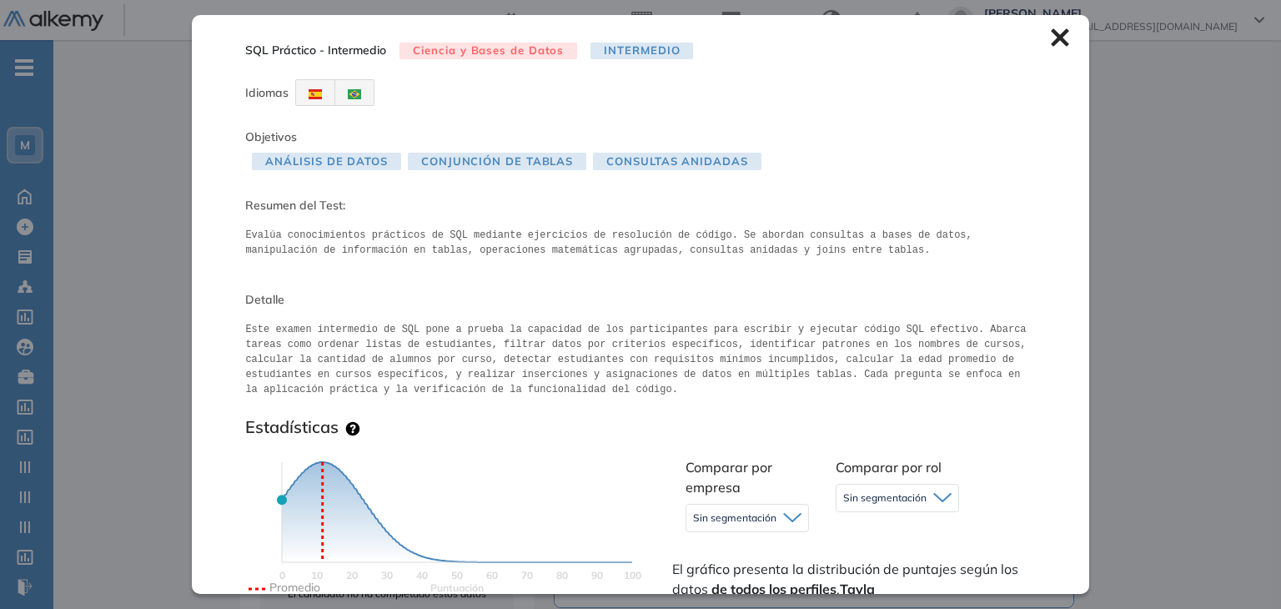
click at [1051, 41] on icon at bounding box center [1060, 38] width 18 height 18
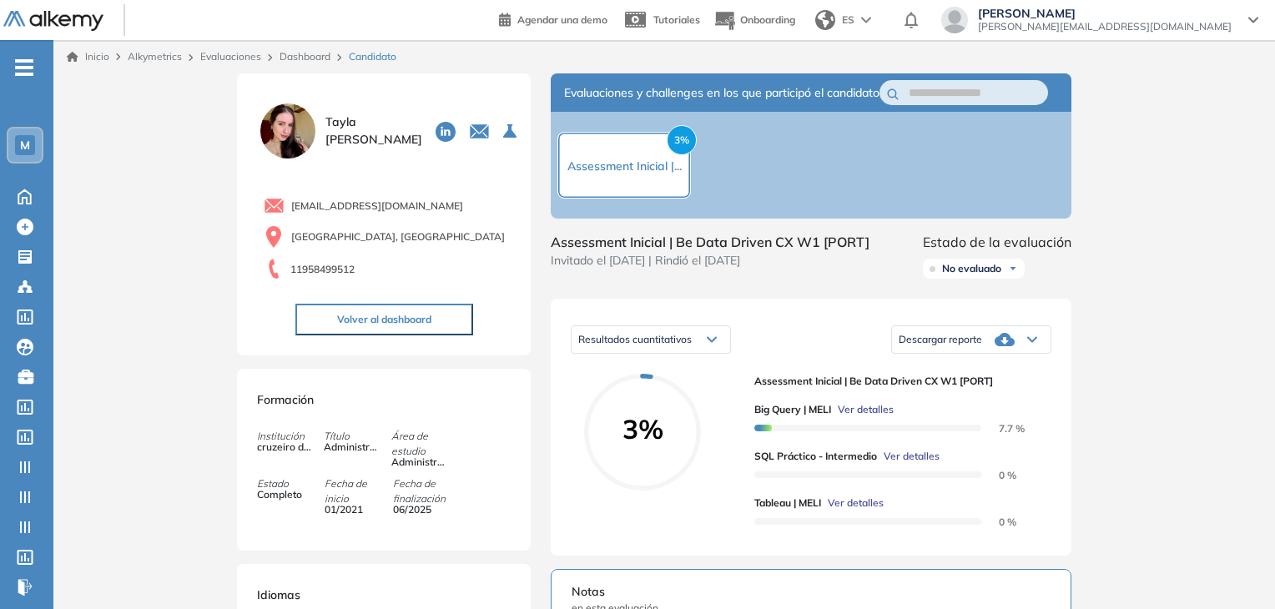
click at [305, 60] on link "Dashboard" at bounding box center [304, 56] width 51 height 13
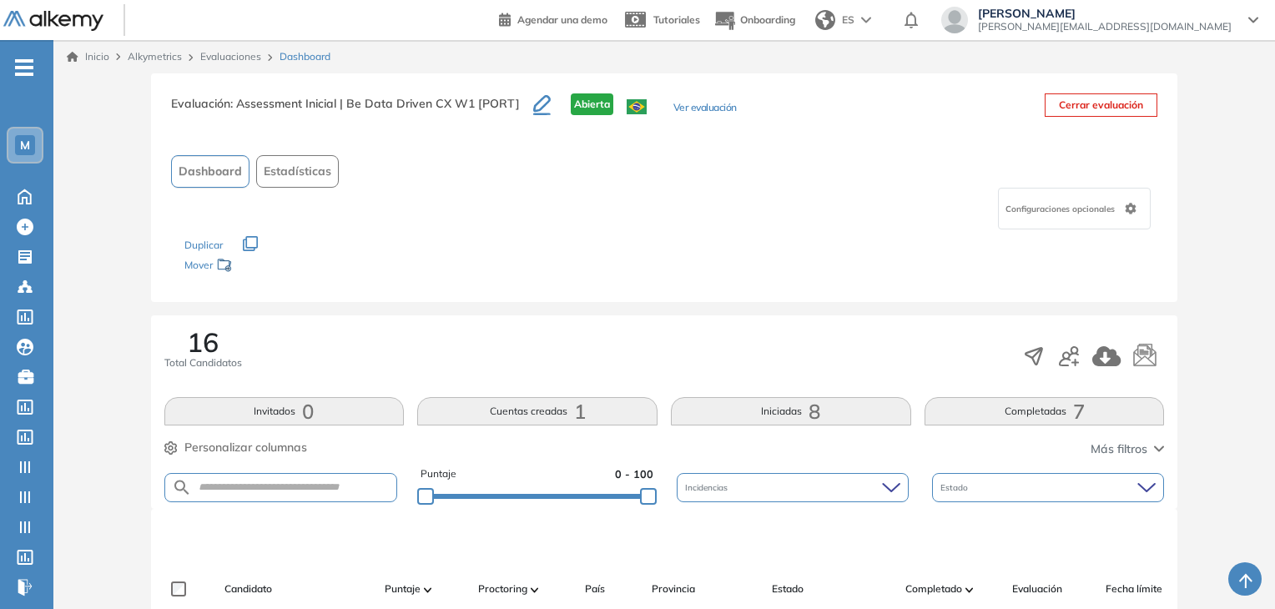
scroll to position [334, 0]
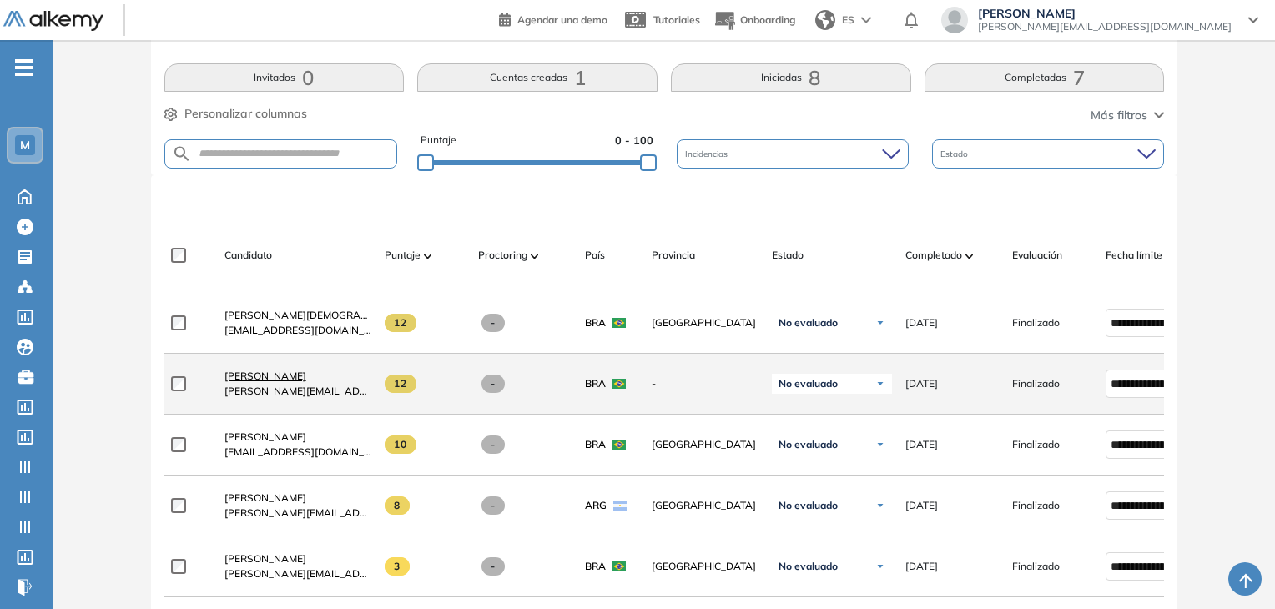
click at [293, 380] on span "Gabriel Rodrigues Do Nascimento" at bounding box center [265, 376] width 82 height 13
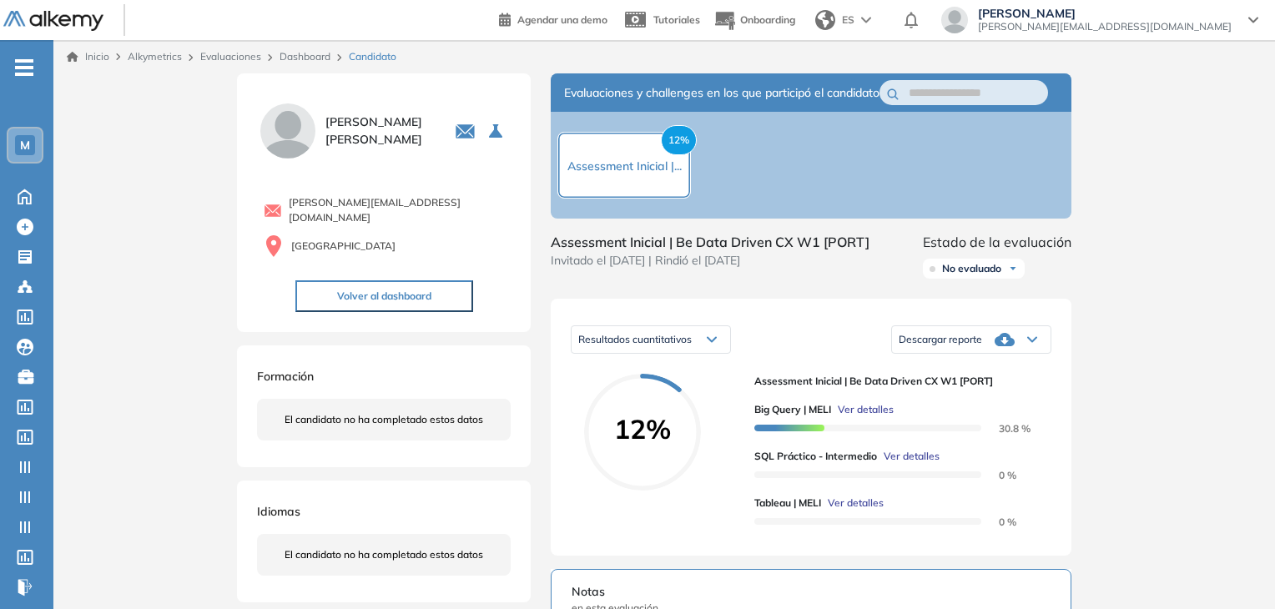
click at [909, 464] on span "Ver detalles" at bounding box center [911, 456] width 56 height 15
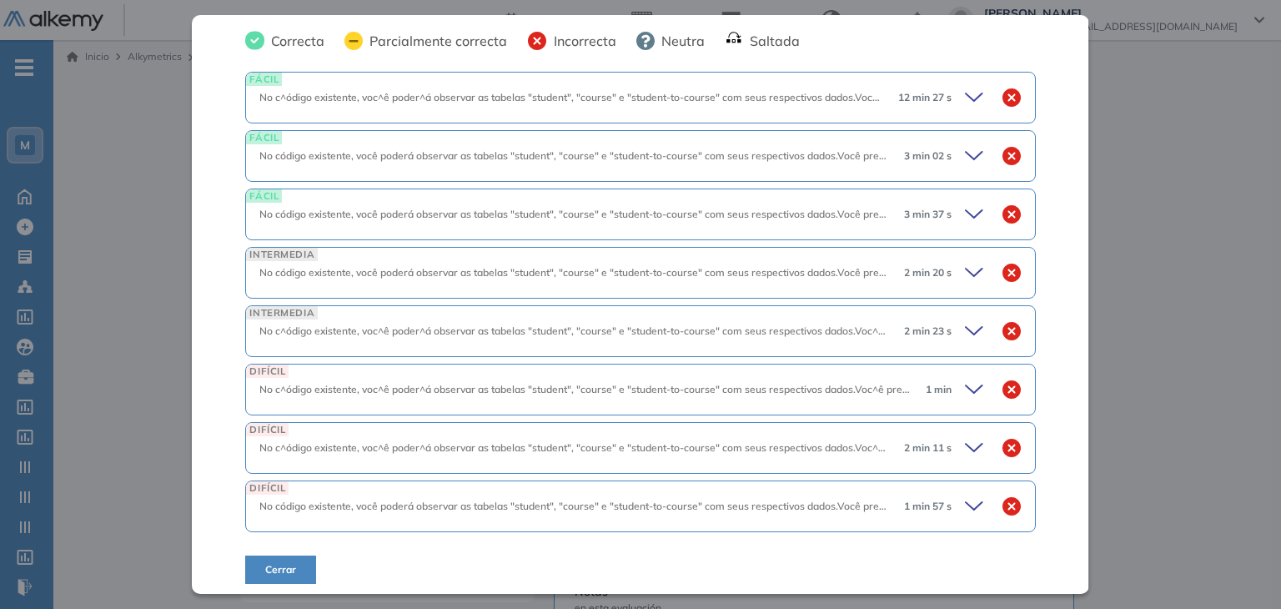
scroll to position [732, 0]
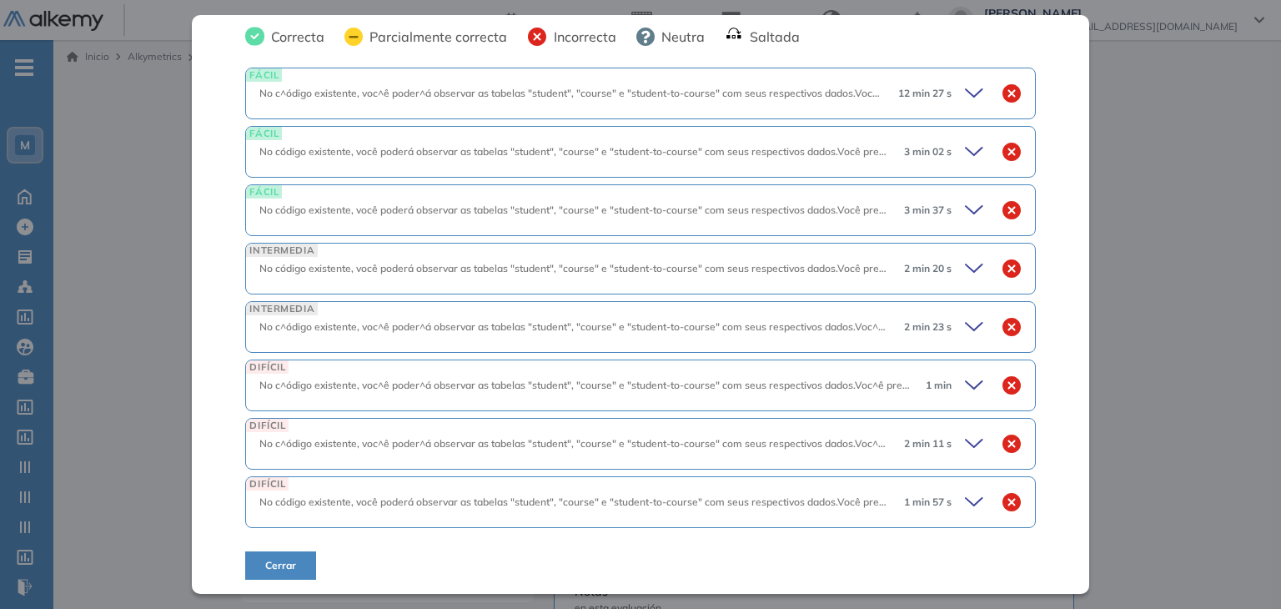
click at [965, 211] on icon at bounding box center [976, 210] width 23 height 23
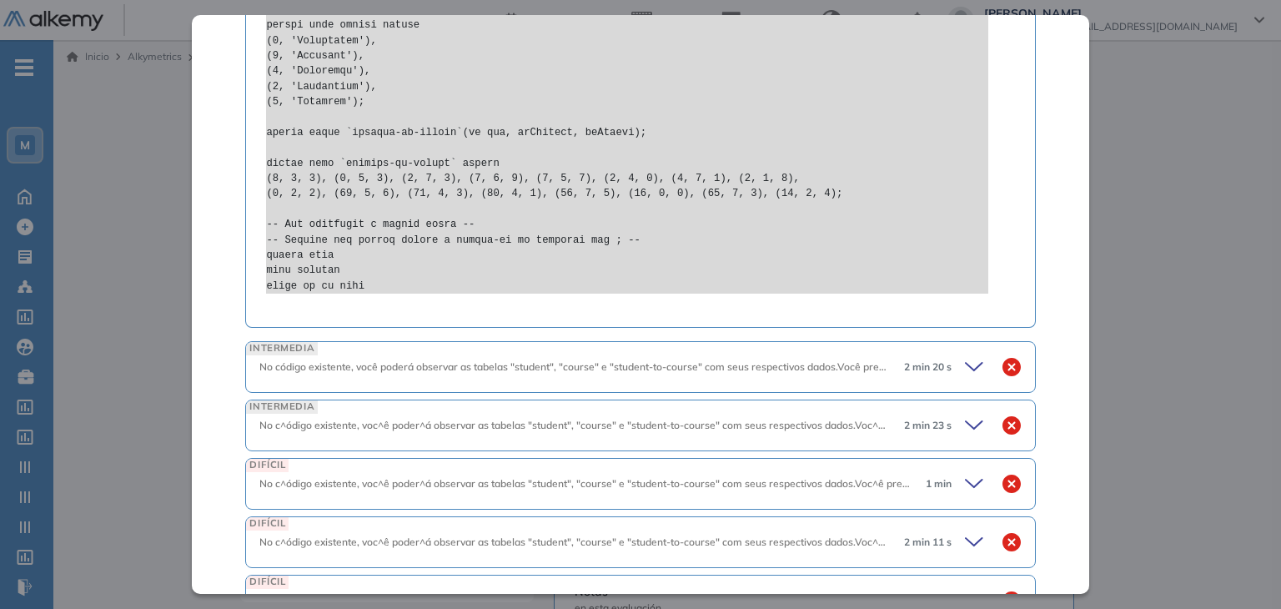
scroll to position [1521, 0]
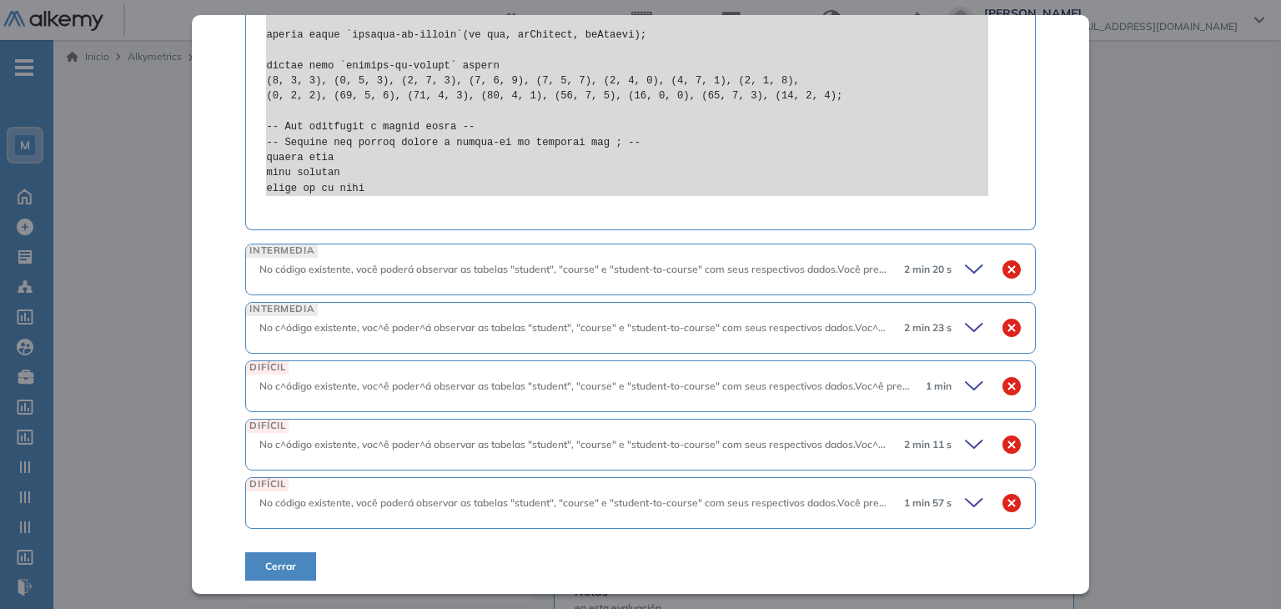
click at [965, 323] on icon at bounding box center [976, 327] width 23 height 23
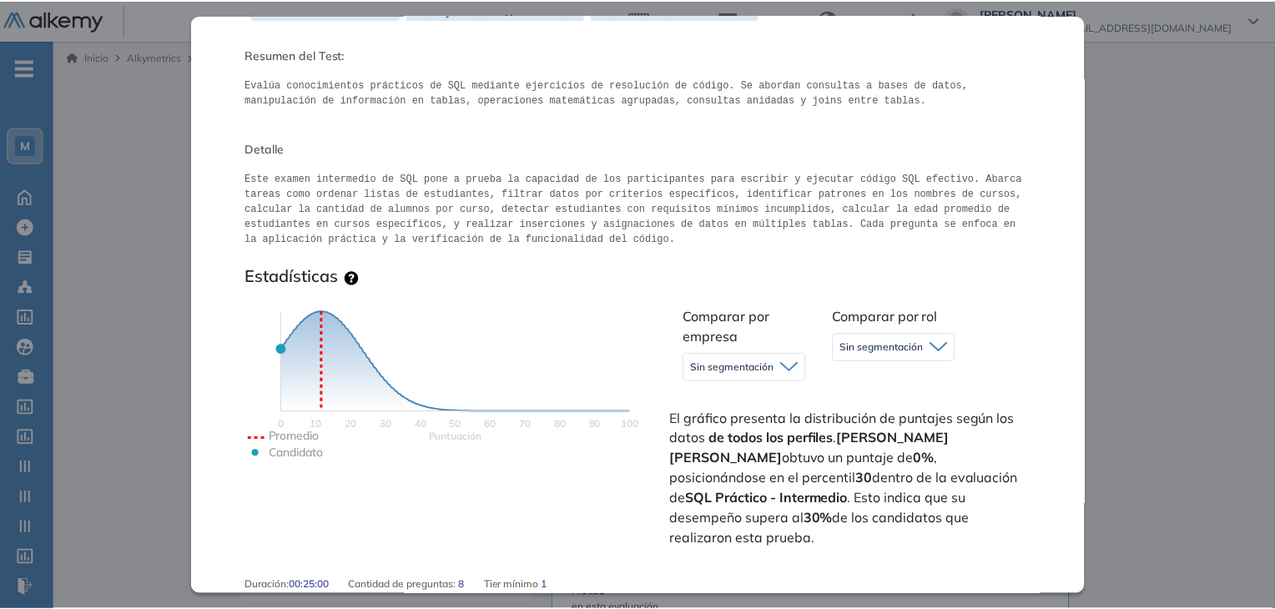
scroll to position [0, 0]
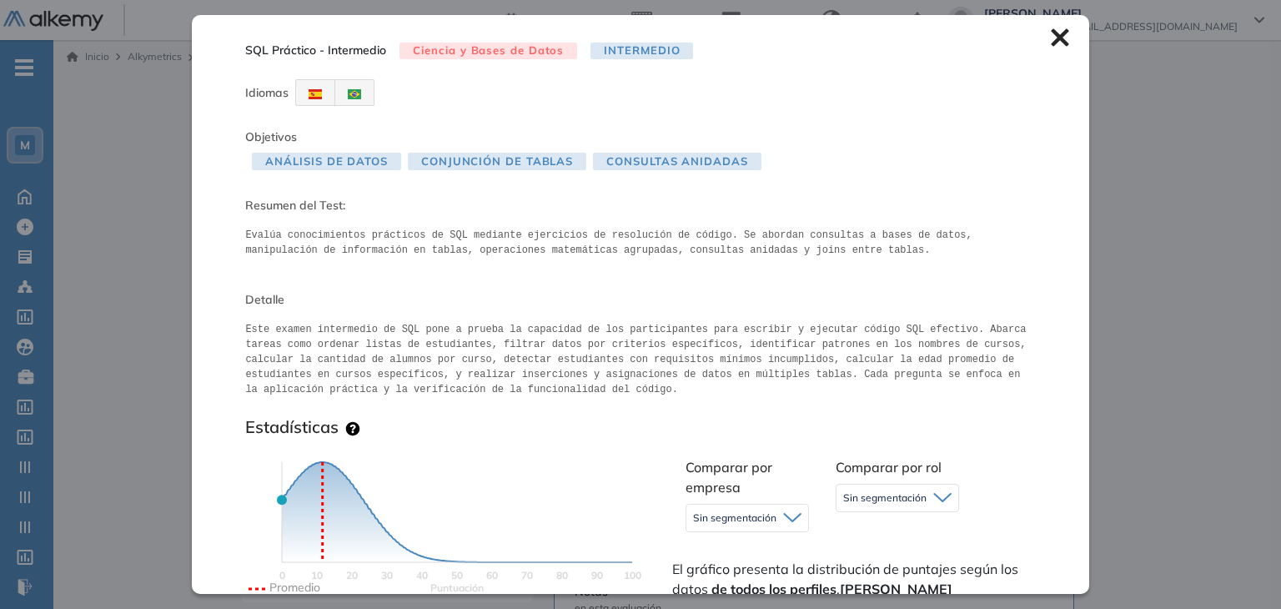
click at [1051, 43] on icon at bounding box center [1060, 38] width 18 height 18
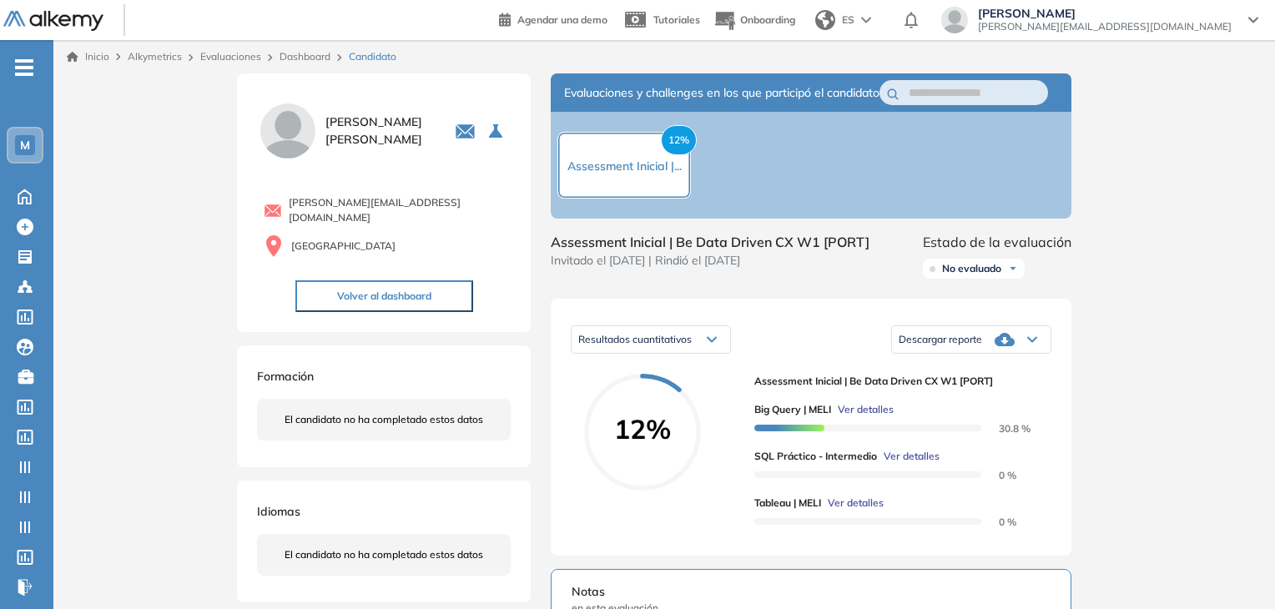
click at [304, 60] on link "Dashboard" at bounding box center [304, 56] width 51 height 13
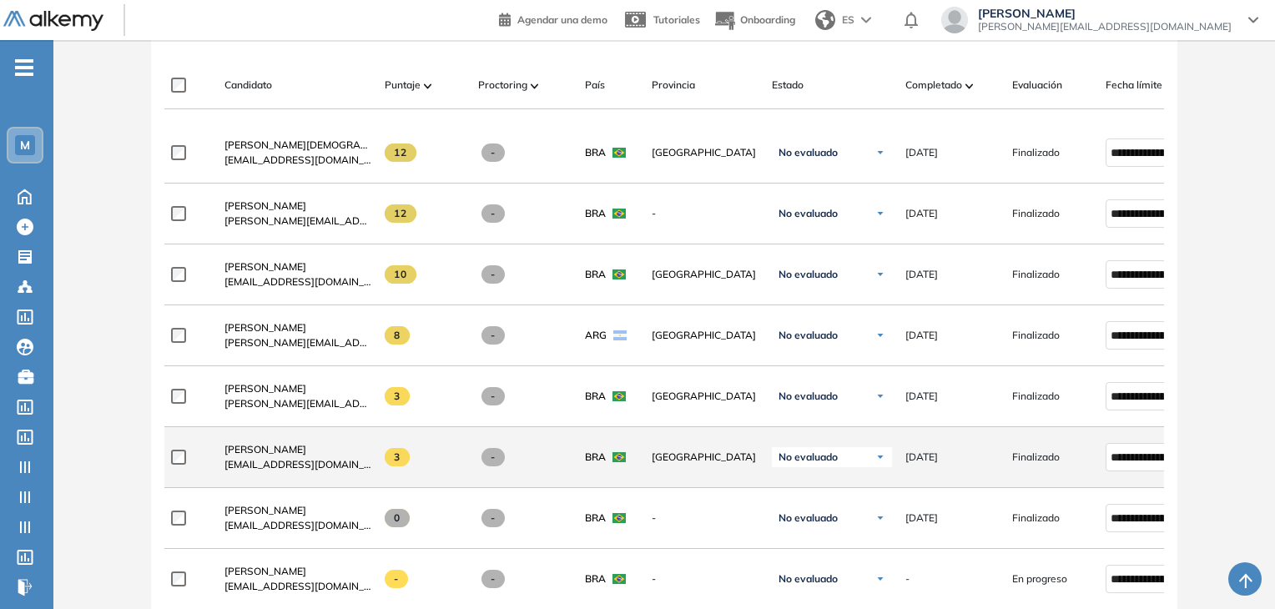
scroll to position [500, 0]
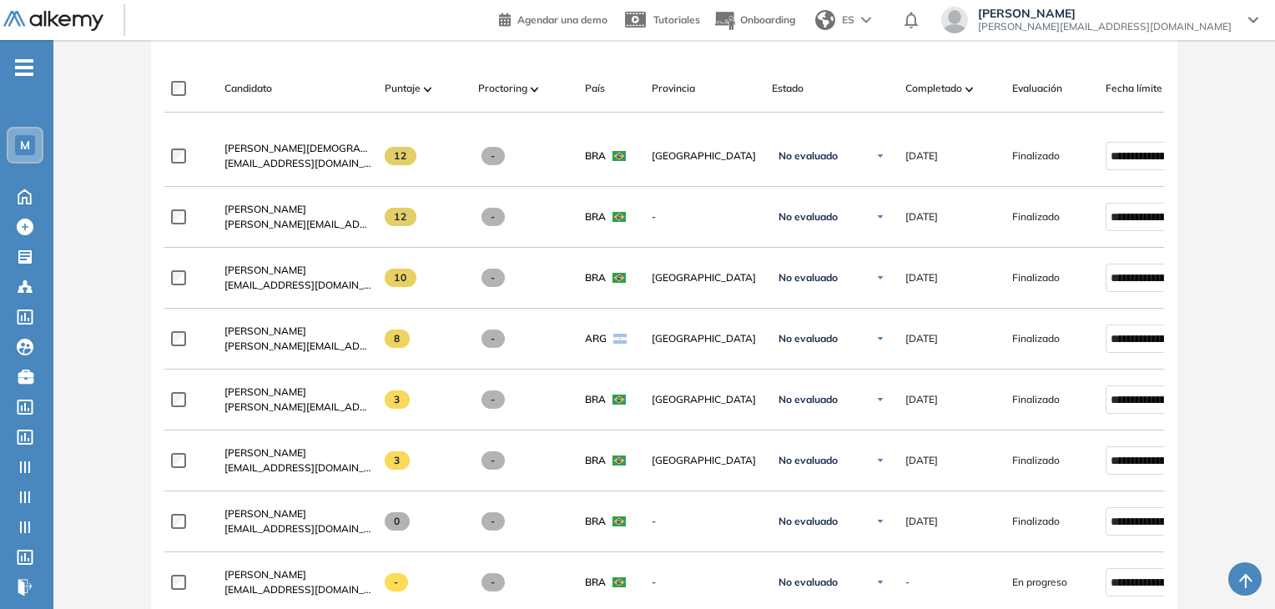
click at [110, 365] on div "Evaluación : Assessment Inicial | Be Data Driven CX W1 [PORT] Abierta Ver evalu…" at bounding box center [664, 469] width 1208 height 1793
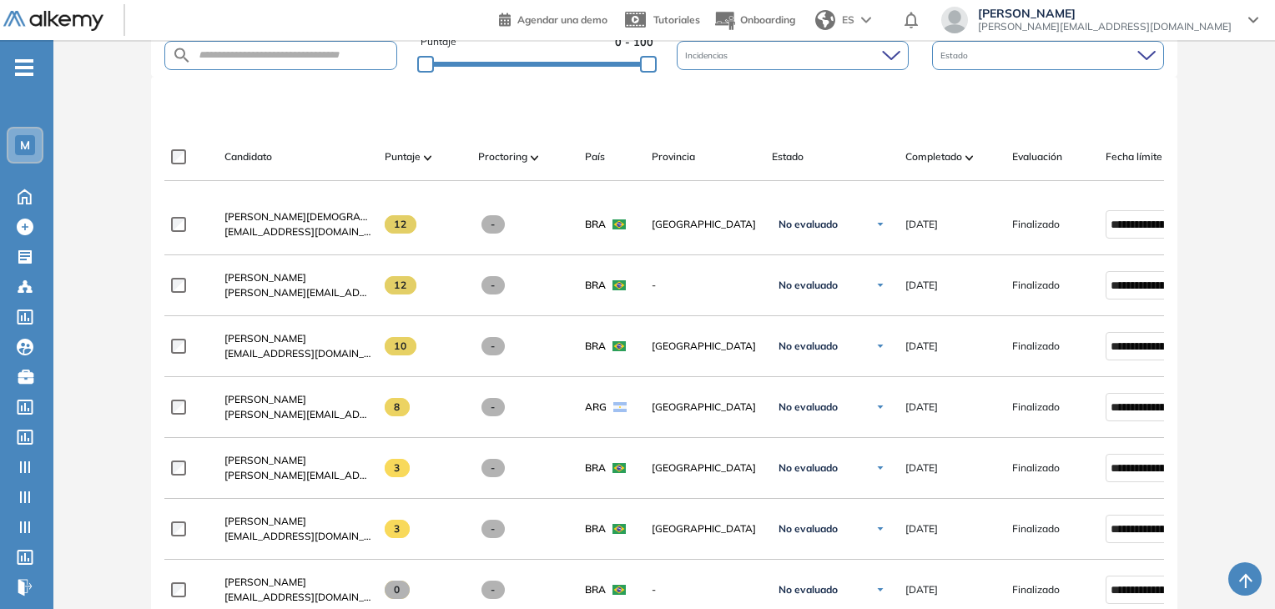
scroll to position [334, 0]
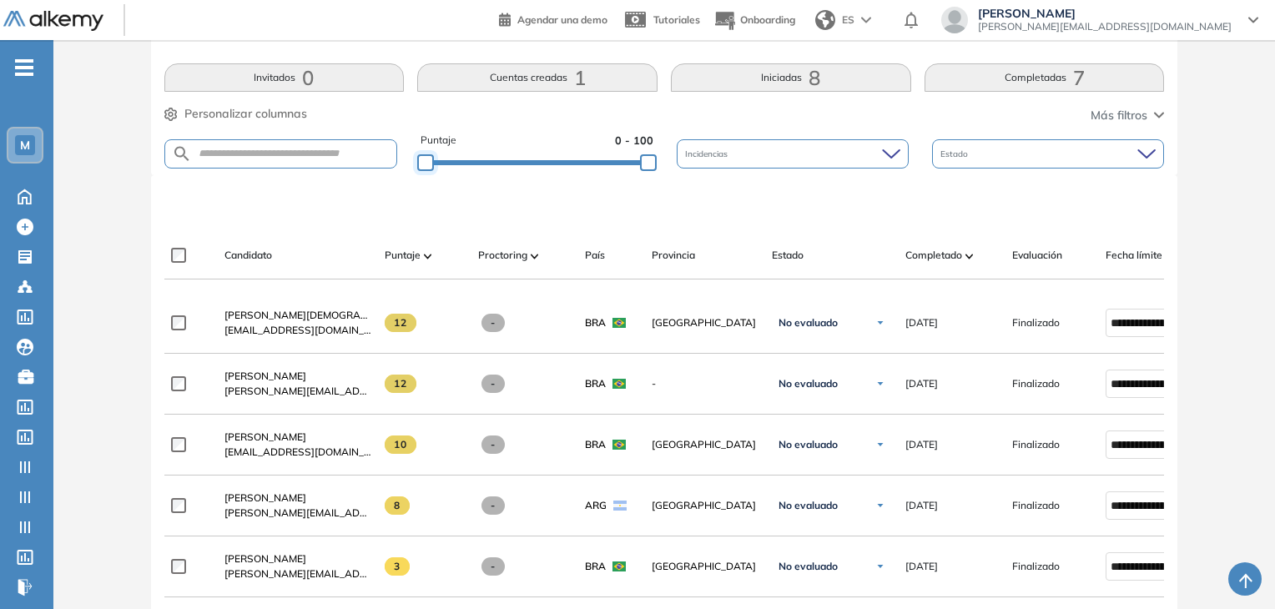
click at [419, 164] on div at bounding box center [425, 162] width 17 height 17
click at [430, 154] on div at bounding box center [425, 162] width 17 height 17
click at [434, 158] on div at bounding box center [425, 162] width 17 height 17
click at [435, 190] on div "Limpiar filtros" at bounding box center [668, 204] width 1000 height 50
drag, startPoint x: 432, startPoint y: 156, endPoint x: 451, endPoint y: 162, distance: 20.1
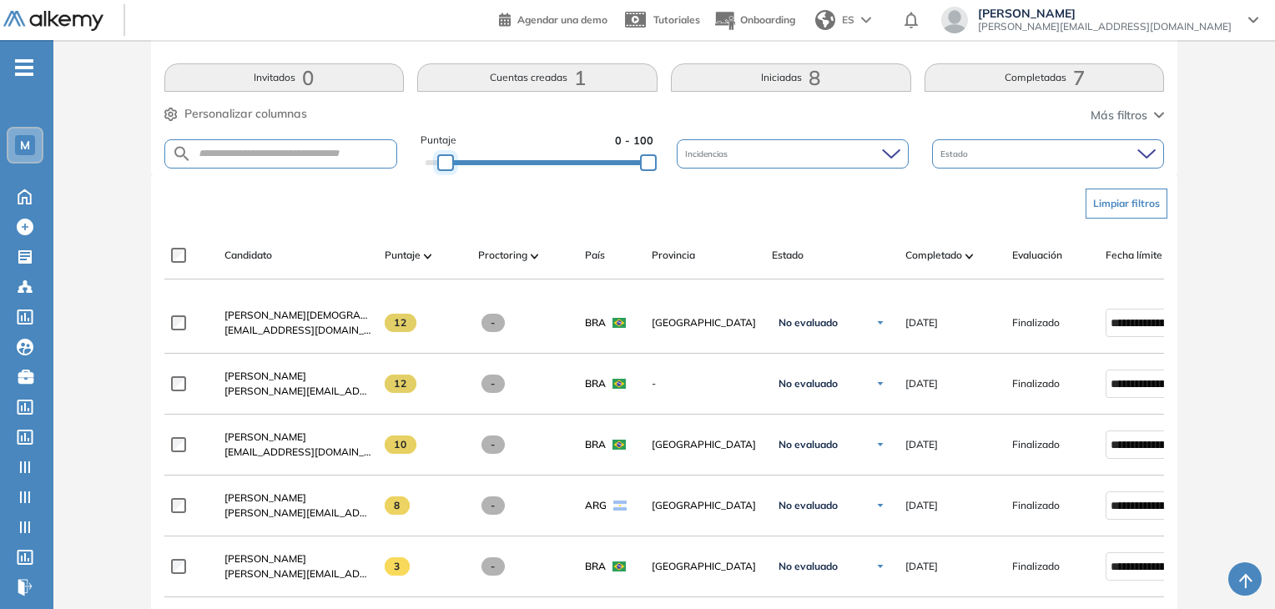
click at [451, 162] on div at bounding box center [445, 162] width 17 height 17
drag, startPoint x: 451, startPoint y: 163, endPoint x: 394, endPoint y: 184, distance: 61.5
click at [398, 171] on div "Puntaje 9 - 100 Incidencias Estado" at bounding box center [664, 154] width 1000 height 43
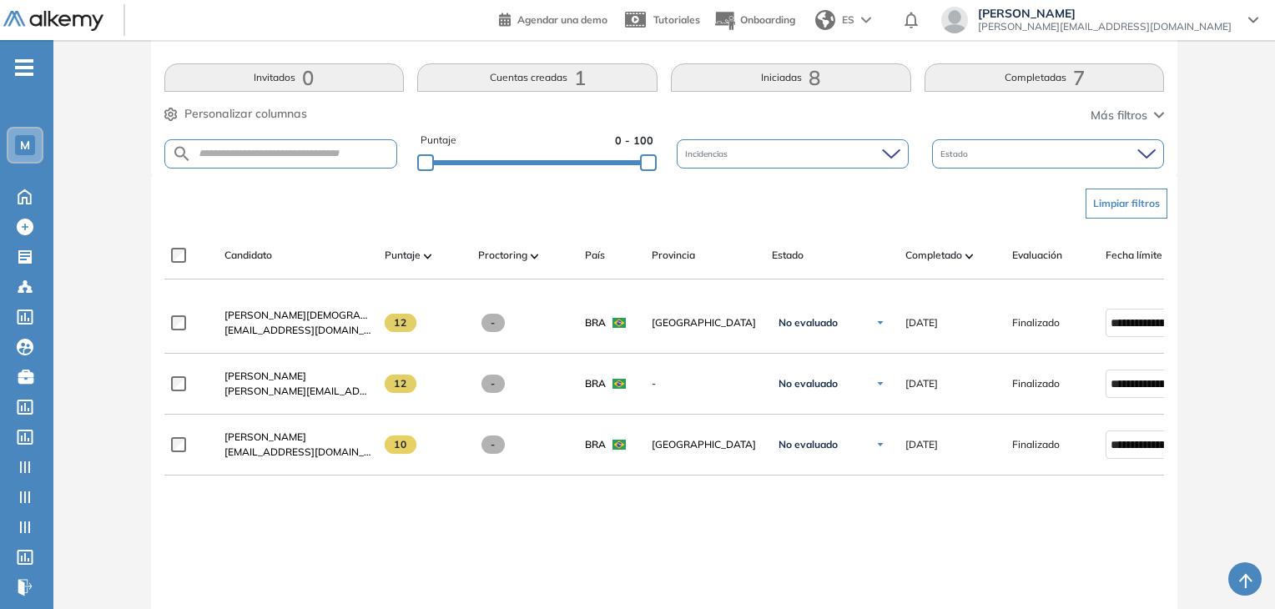
click at [476, 301] on div "**********" at bounding box center [724, 323] width 1121 height 61
click at [453, 219] on div "Limpiar filtros" at bounding box center [668, 204] width 1000 height 50
click at [425, 163] on div at bounding box center [425, 162] width 17 height 17
click at [645, 160] on div at bounding box center [648, 162] width 17 height 17
click at [636, 204] on div "Limpiar filtros" at bounding box center [668, 204] width 1000 height 50
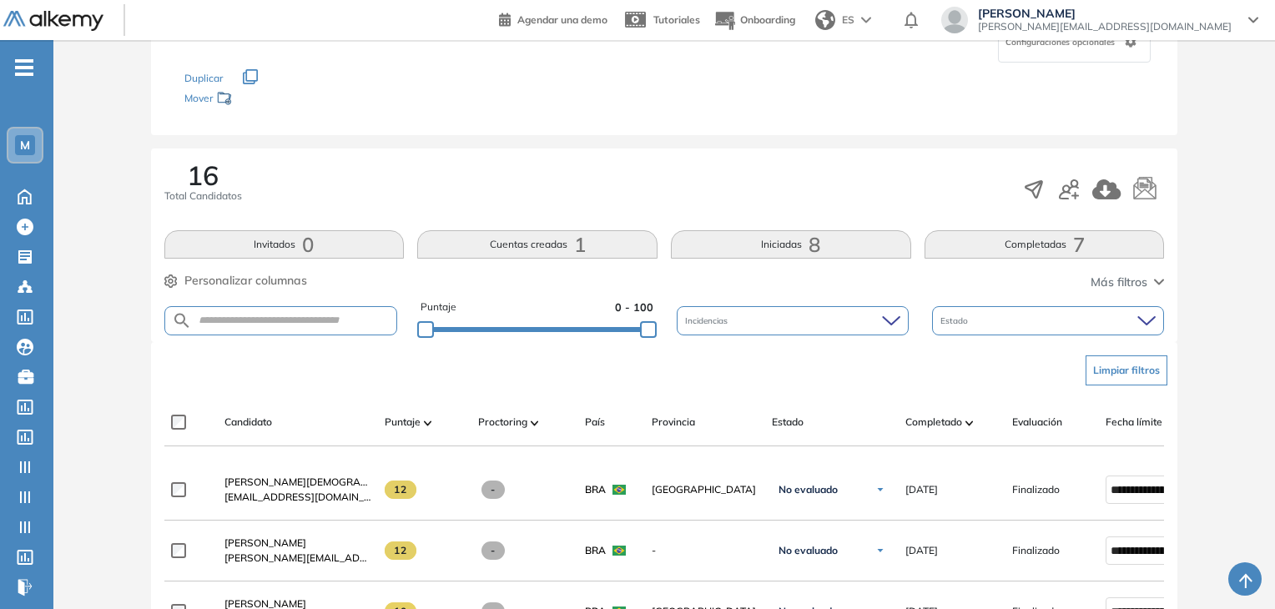
click at [1037, 249] on button "Completadas 7" at bounding box center [1044, 244] width 240 height 28
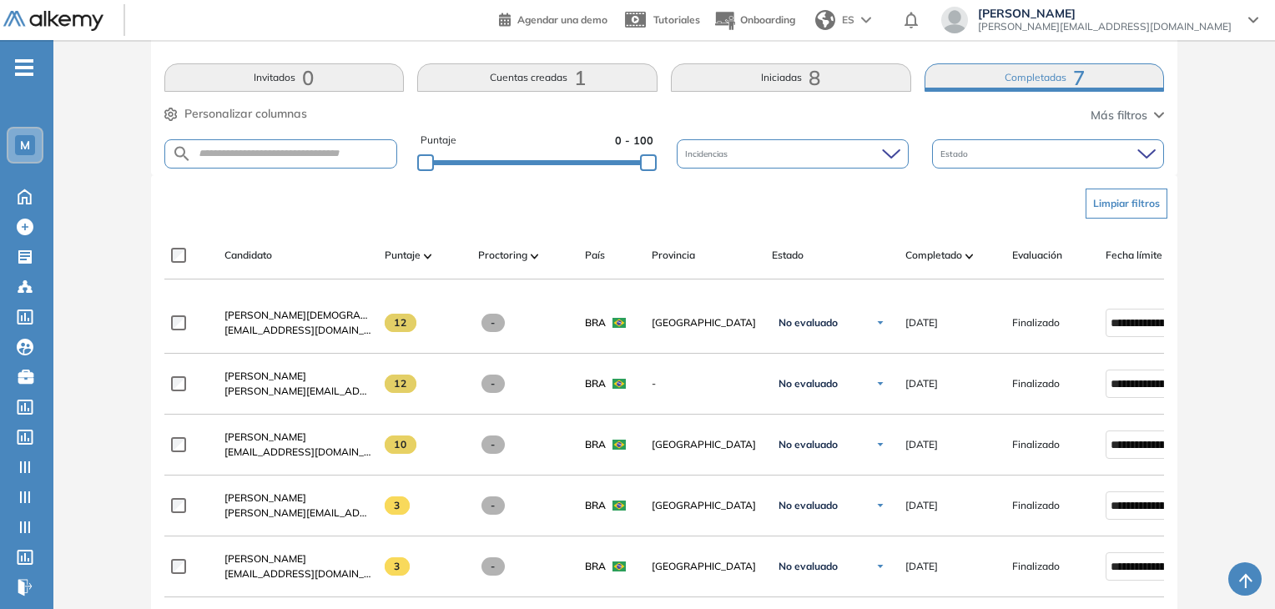
click at [797, 81] on button "Iniciadas 8" at bounding box center [791, 77] width 240 height 28
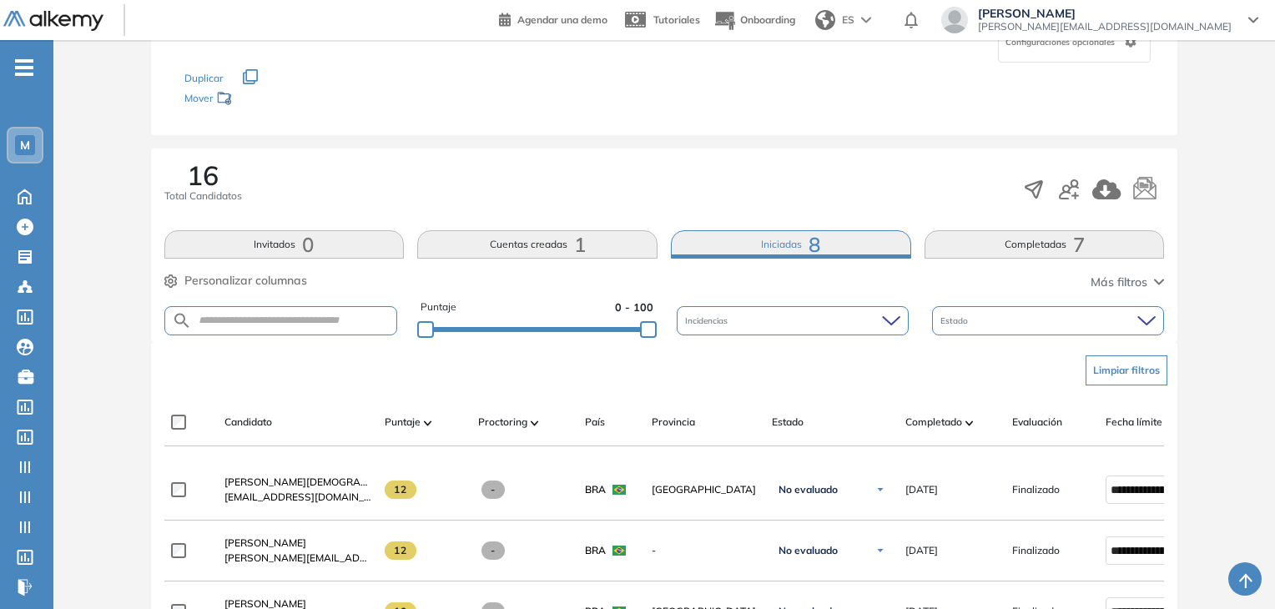
scroll to position [167, 0]
click at [1016, 253] on button "Completadas 7" at bounding box center [1044, 244] width 240 height 28
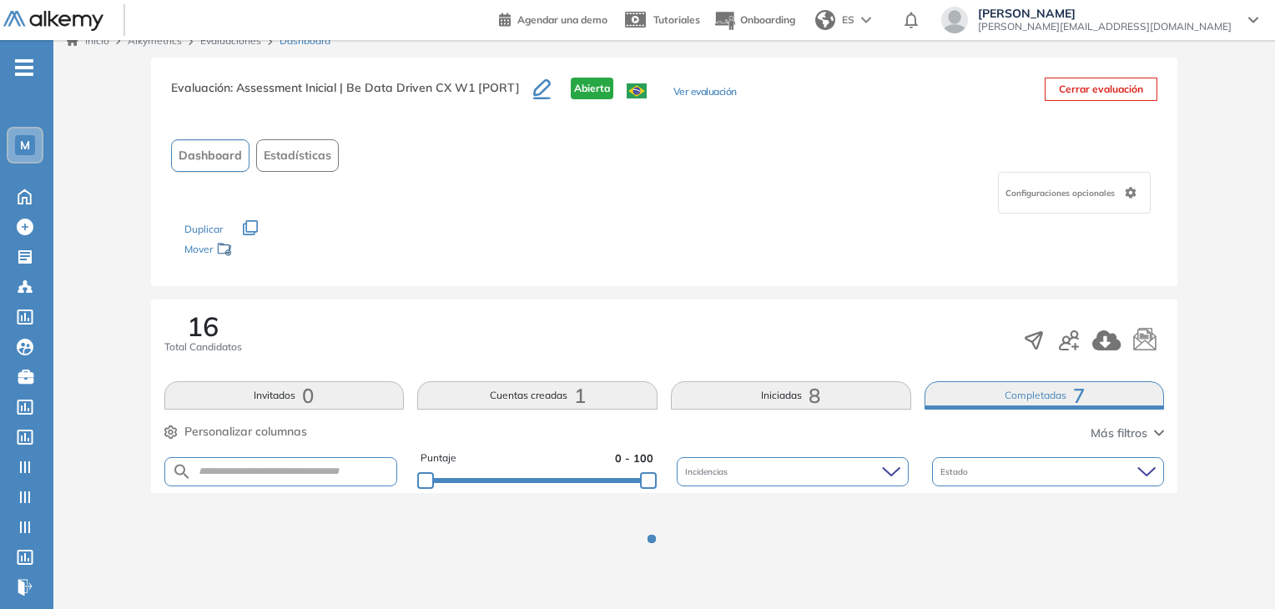
scroll to position [83, 0]
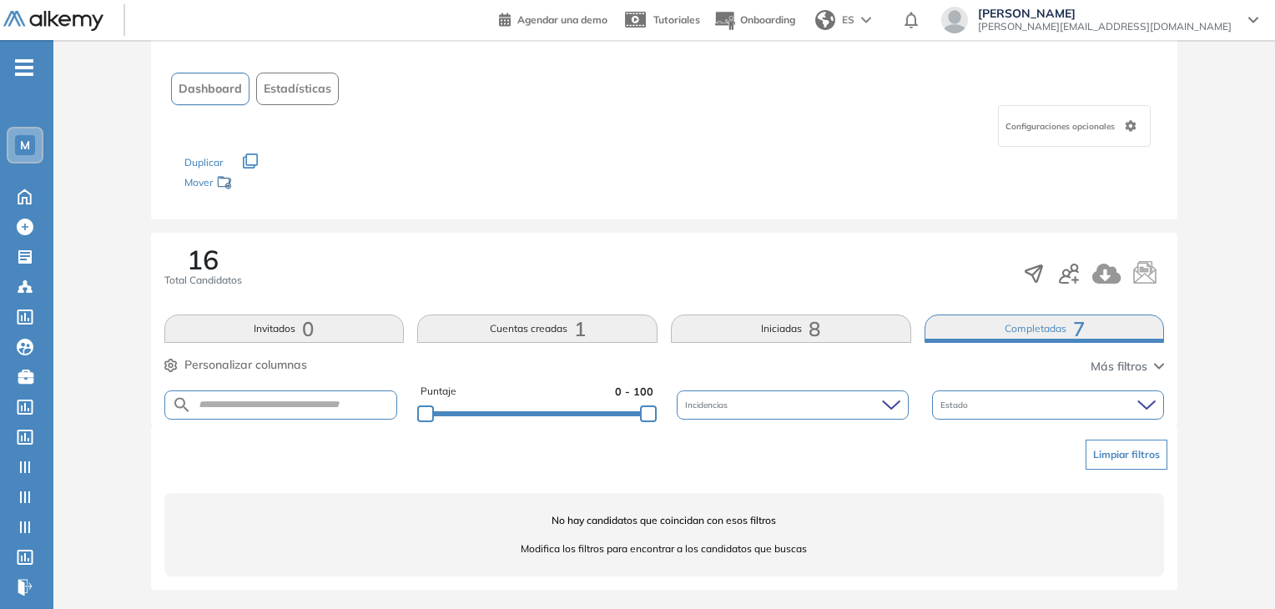
click at [1049, 322] on button "Completadas 7" at bounding box center [1044, 328] width 240 height 28
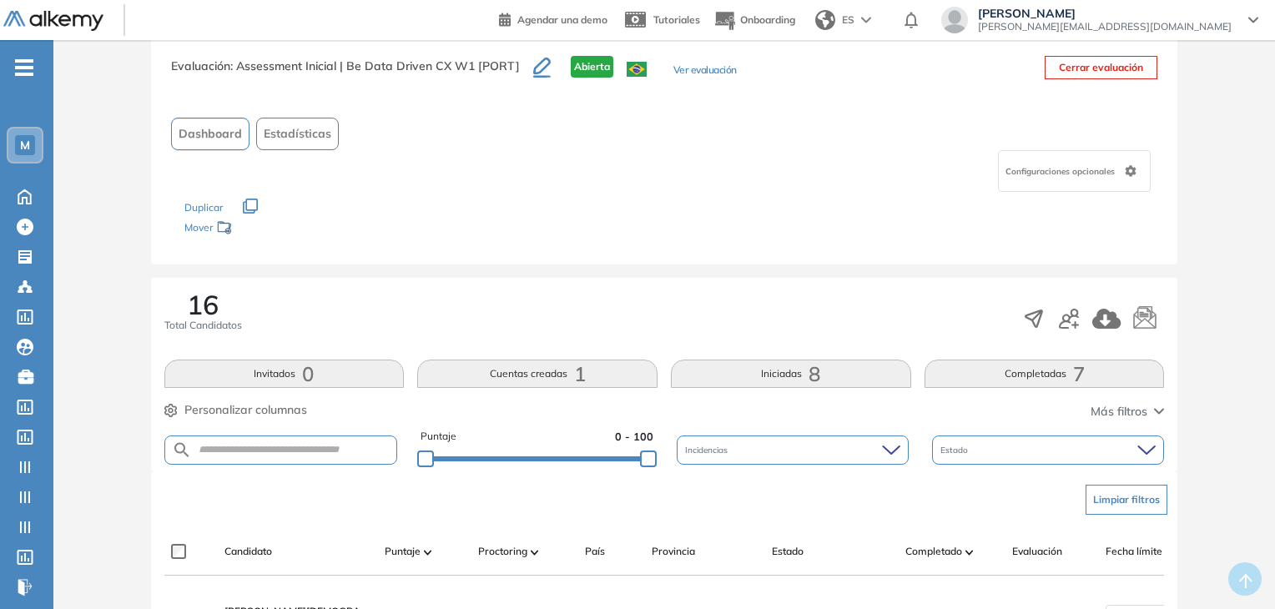
scroll to position [0, 0]
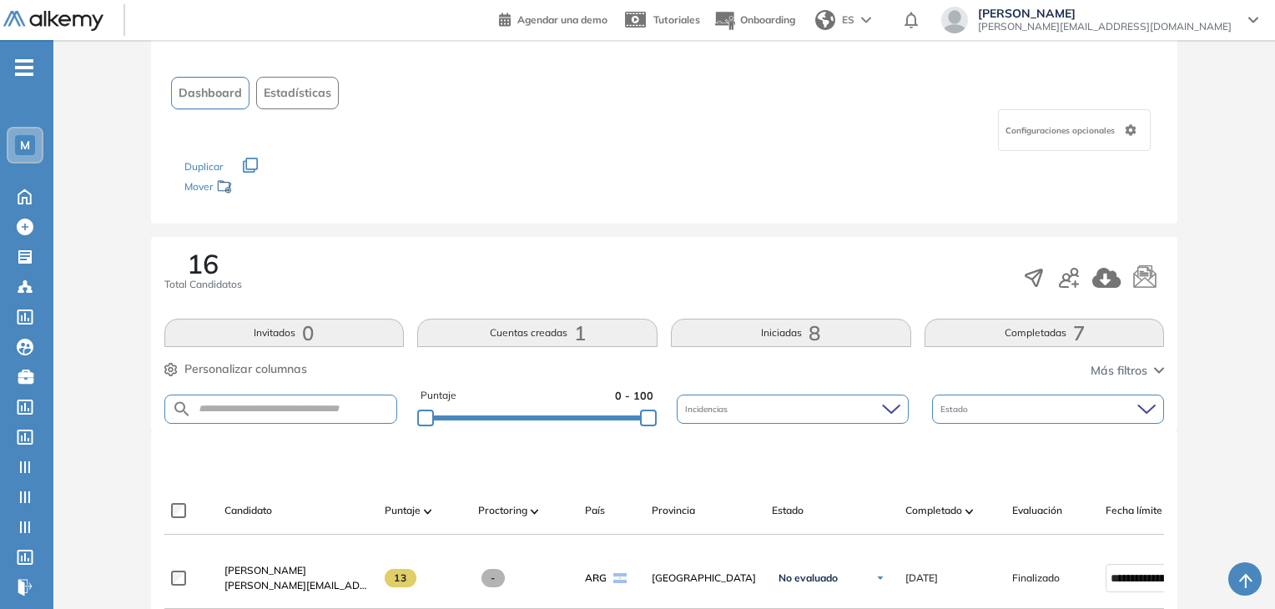
scroll to position [334, 0]
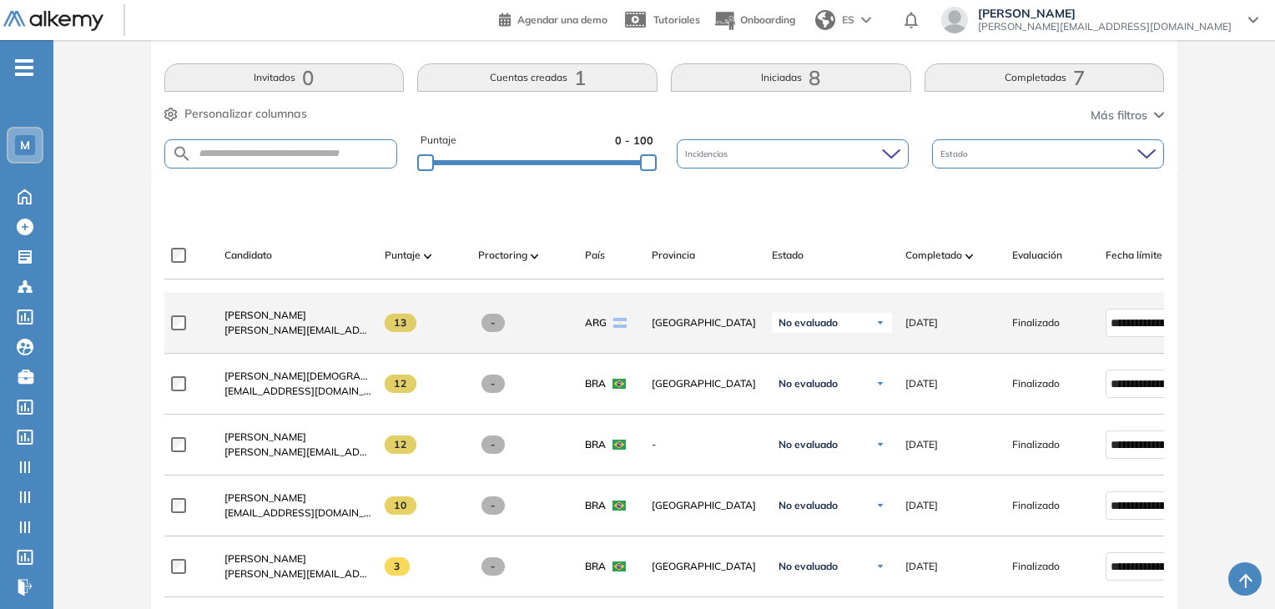
click at [254, 311] on div "Martin Micheletti martin.micheletti@alkemy.org" at bounding box center [291, 322] width 160 height 57
click at [245, 321] on span "[PERSON_NAME]" at bounding box center [265, 315] width 82 height 13
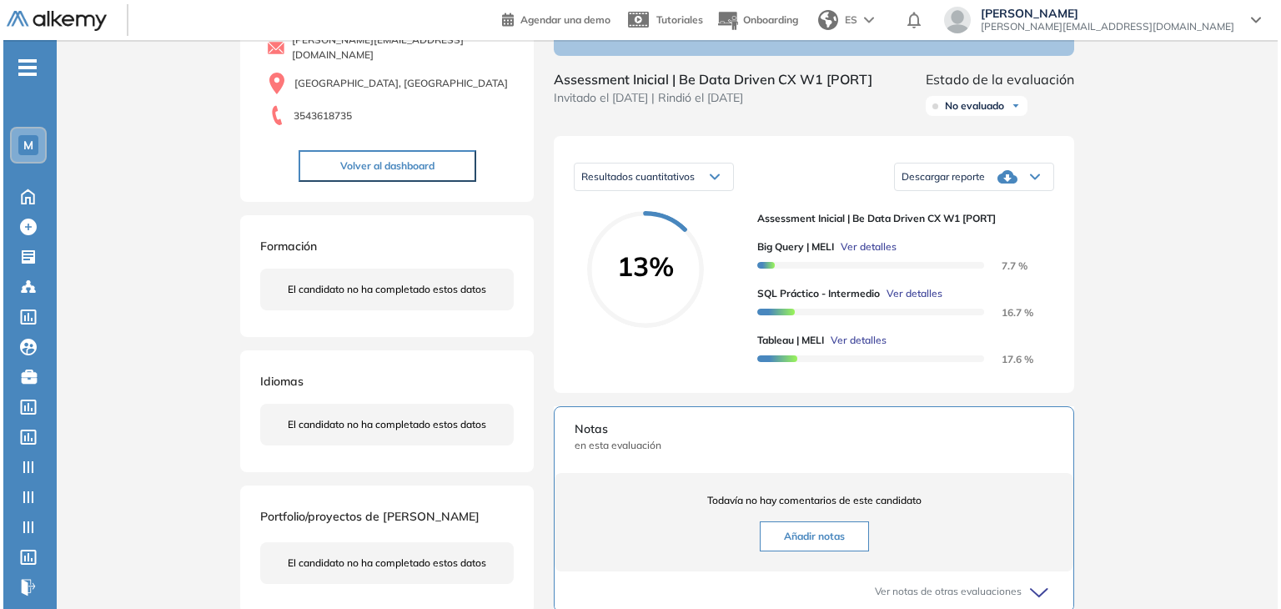
scroll to position [167, 0]
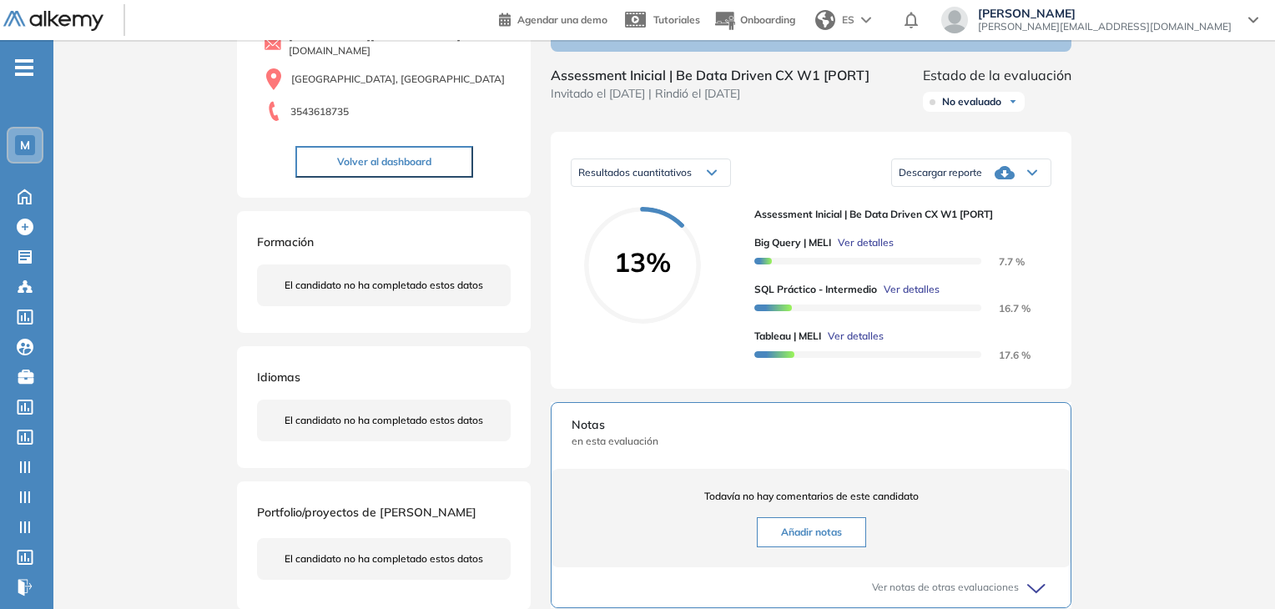
click at [908, 297] on span "Ver detalles" at bounding box center [911, 289] width 56 height 15
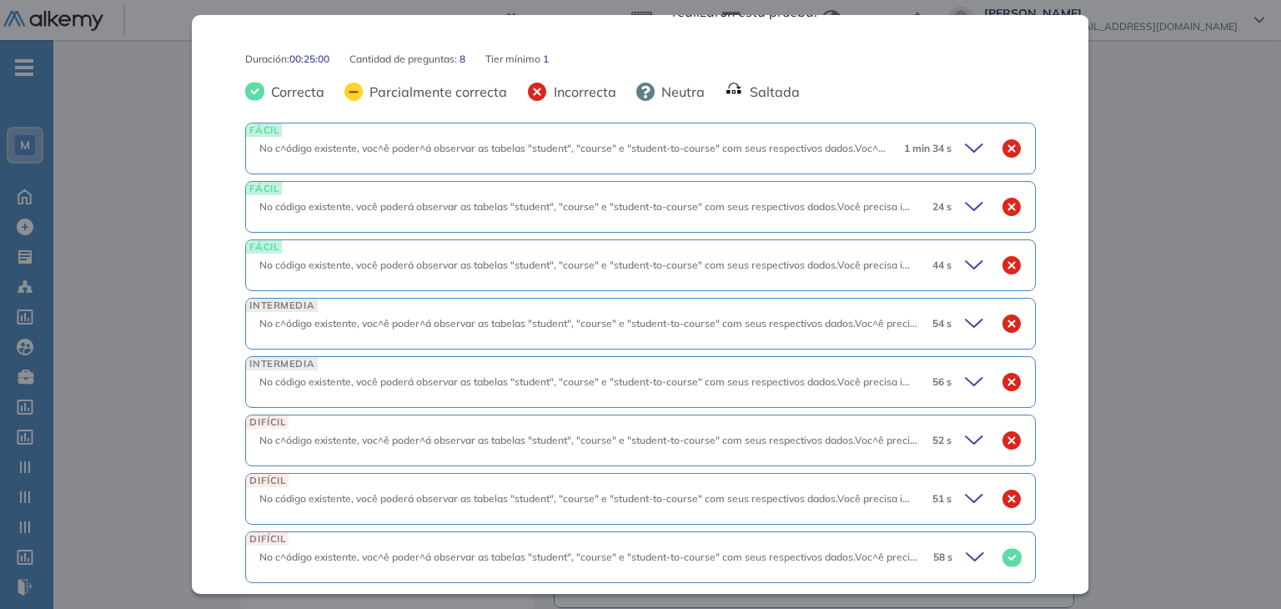
scroll to position [712, 0]
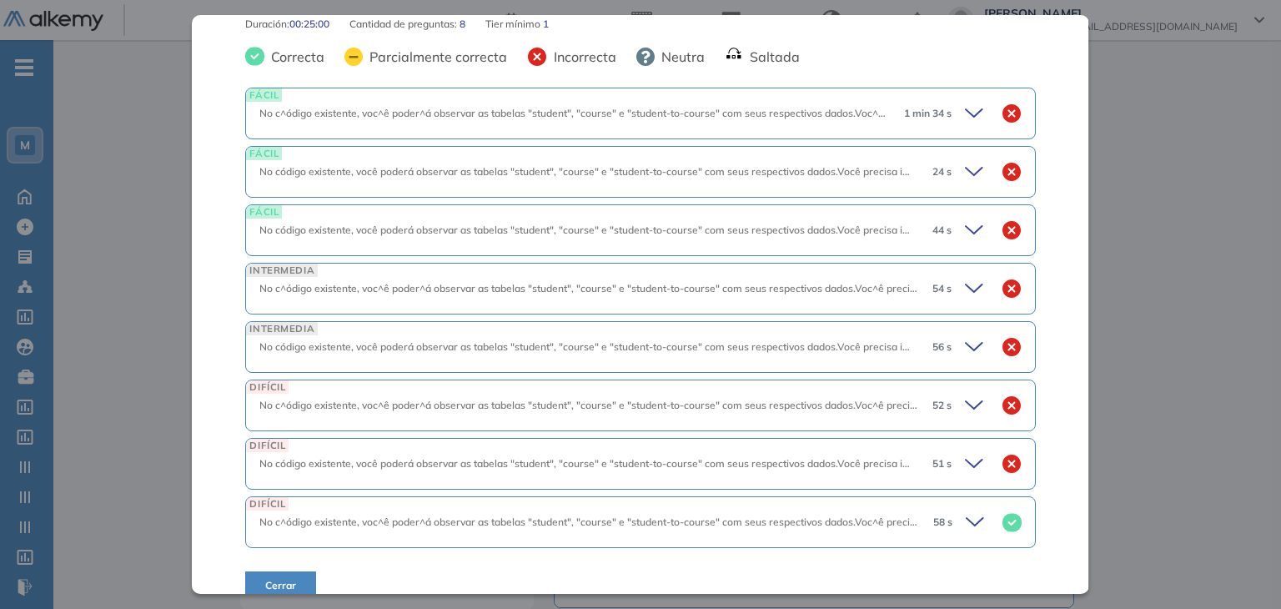
click at [971, 510] on icon at bounding box center [977, 521] width 23 height 23
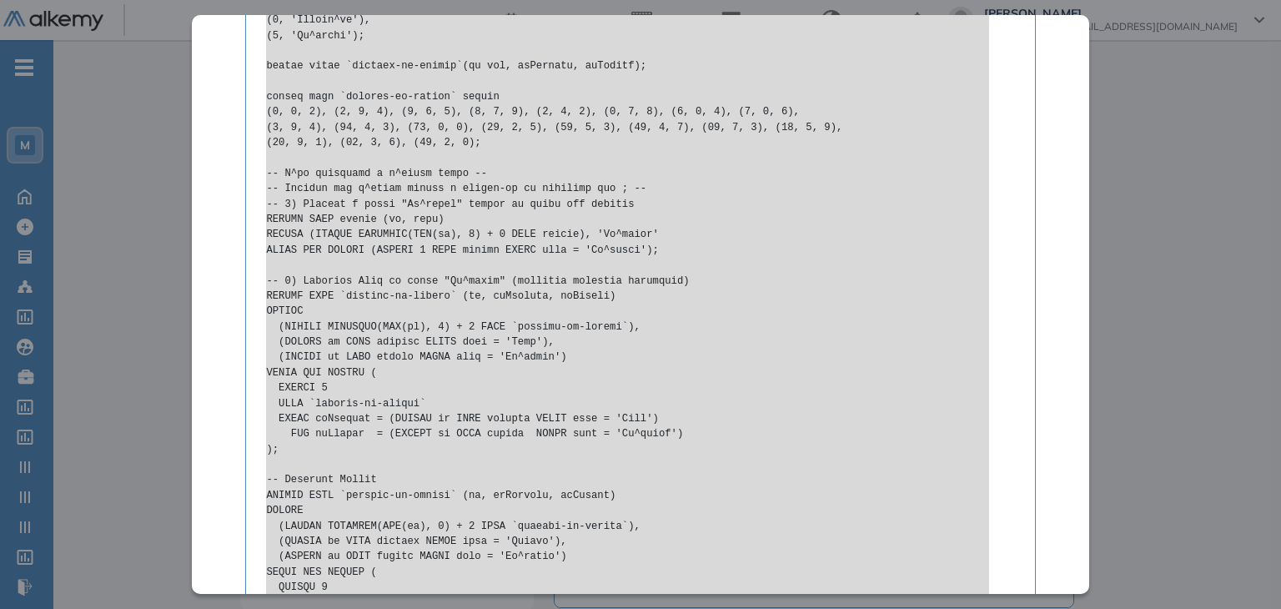
scroll to position [1844, 0]
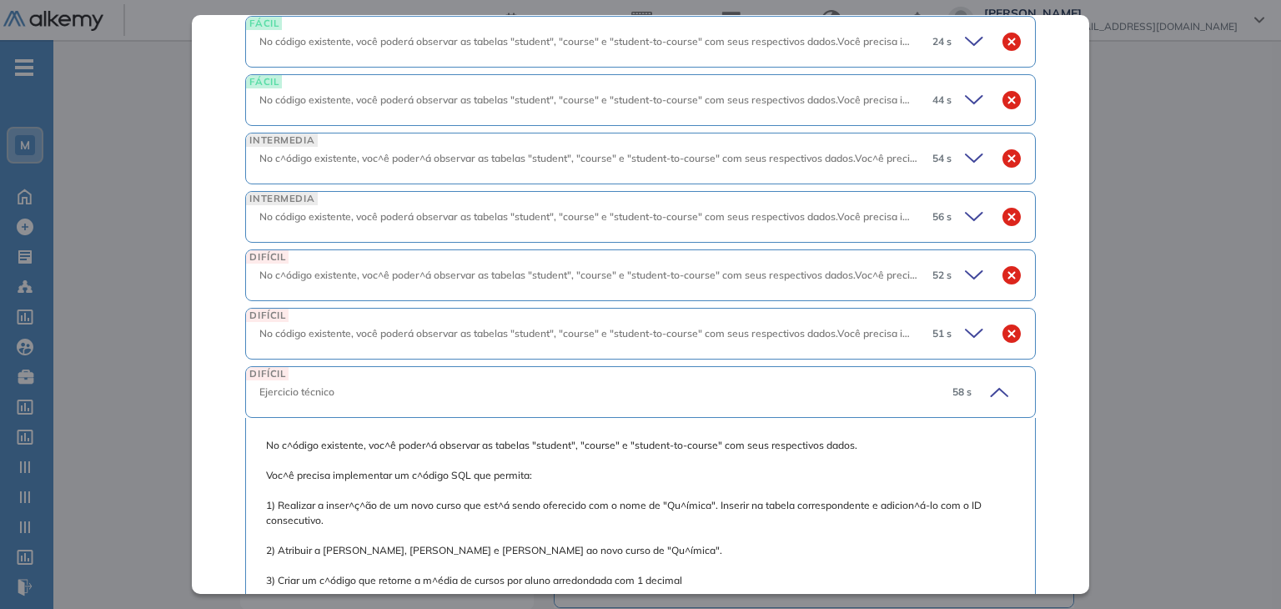
click at [992, 380] on icon at bounding box center [996, 391] width 23 height 23
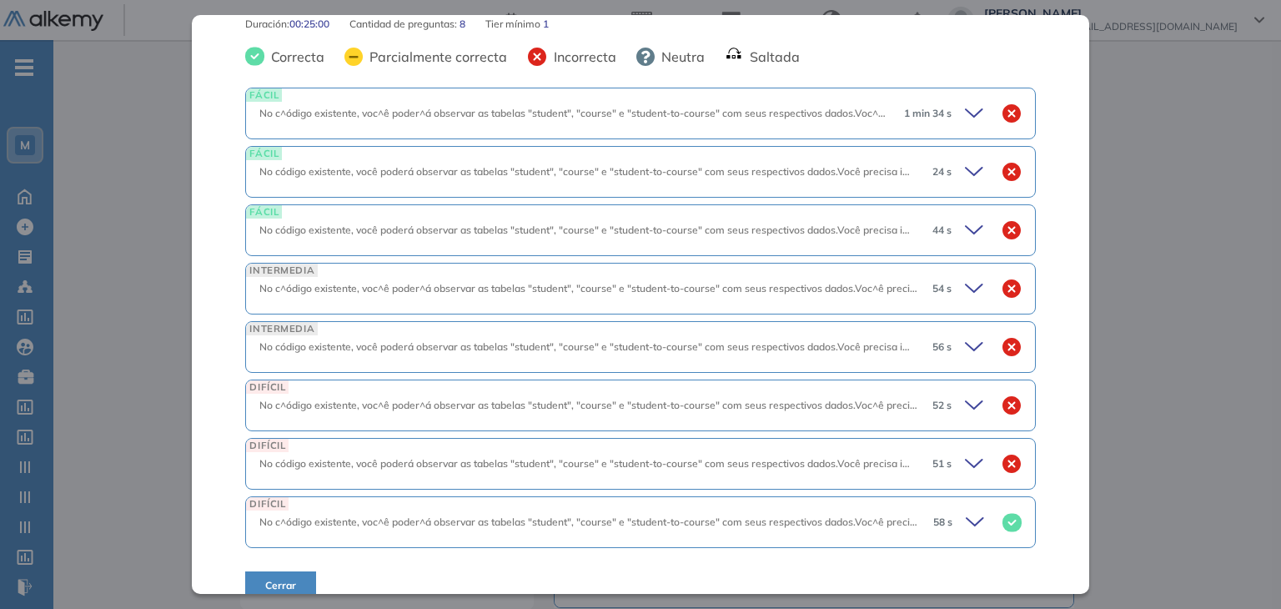
click at [966, 460] on icon at bounding box center [974, 464] width 17 height 8
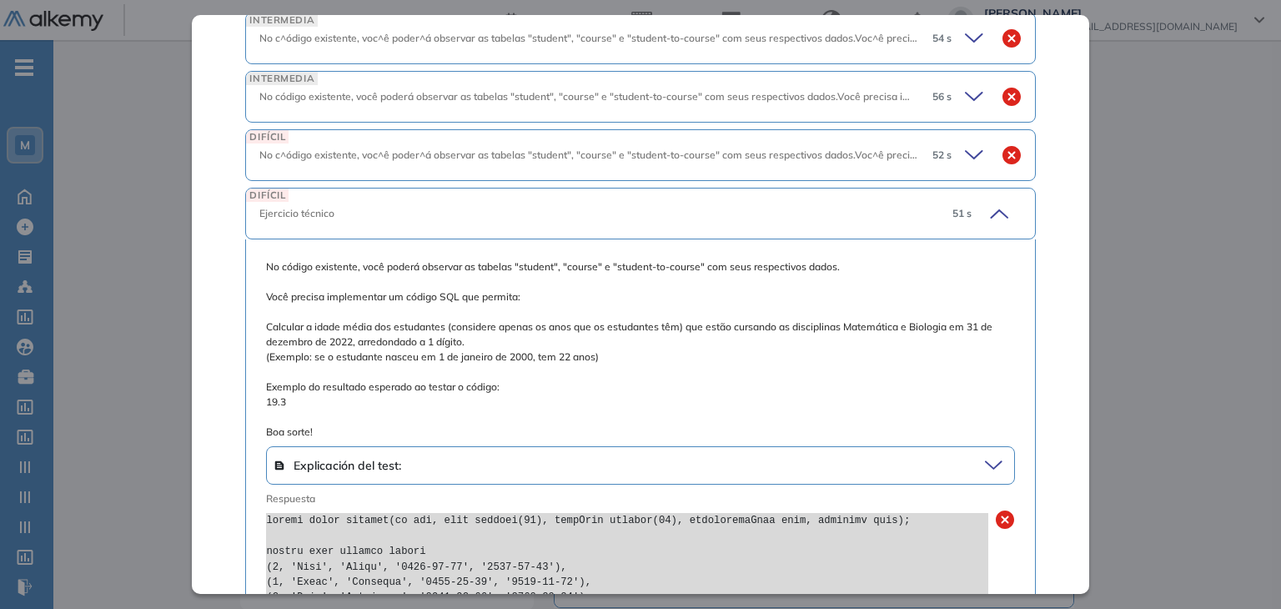
scroll to position [958, 0]
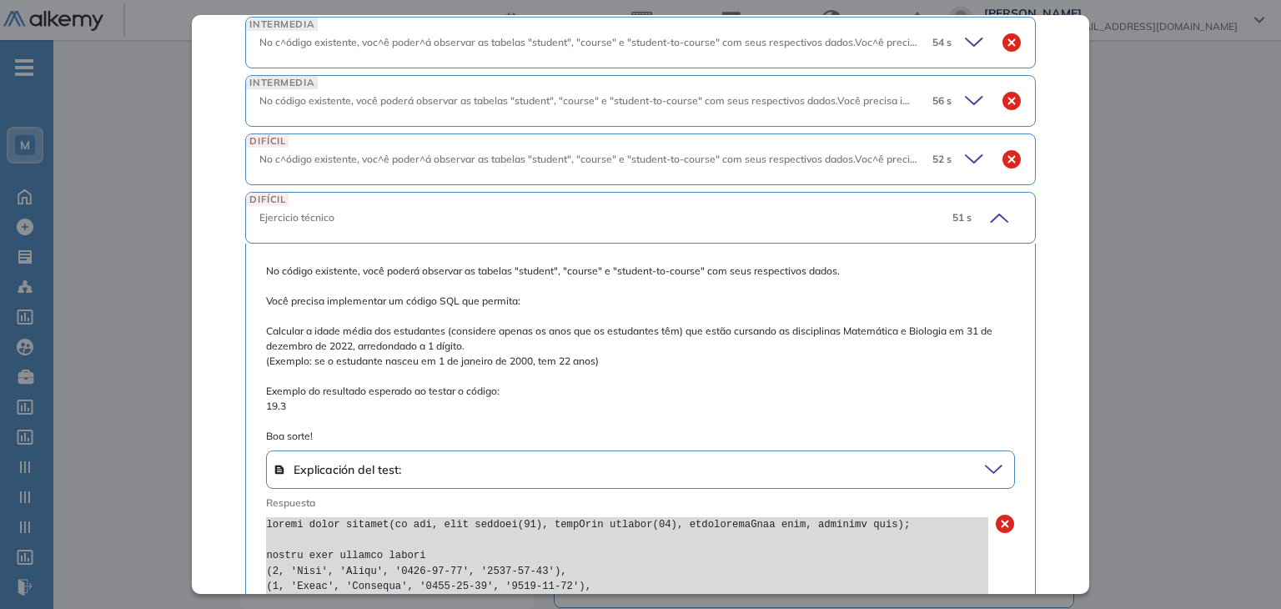
click at [985, 206] on icon at bounding box center [996, 217] width 23 height 23
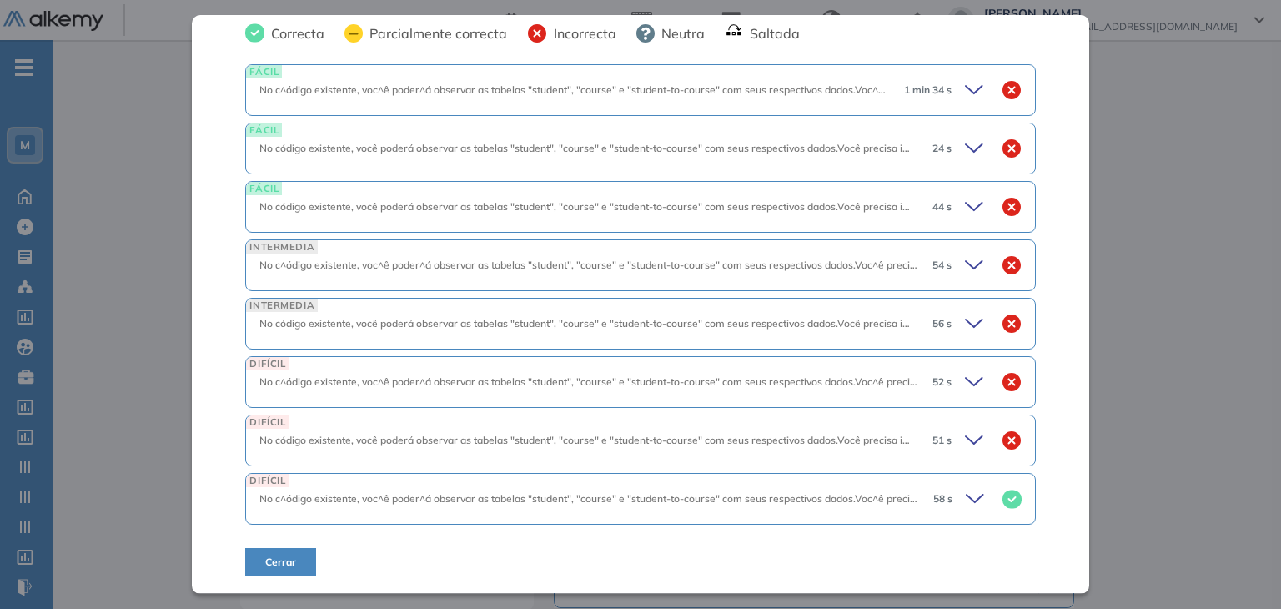
scroll to position [712, 0]
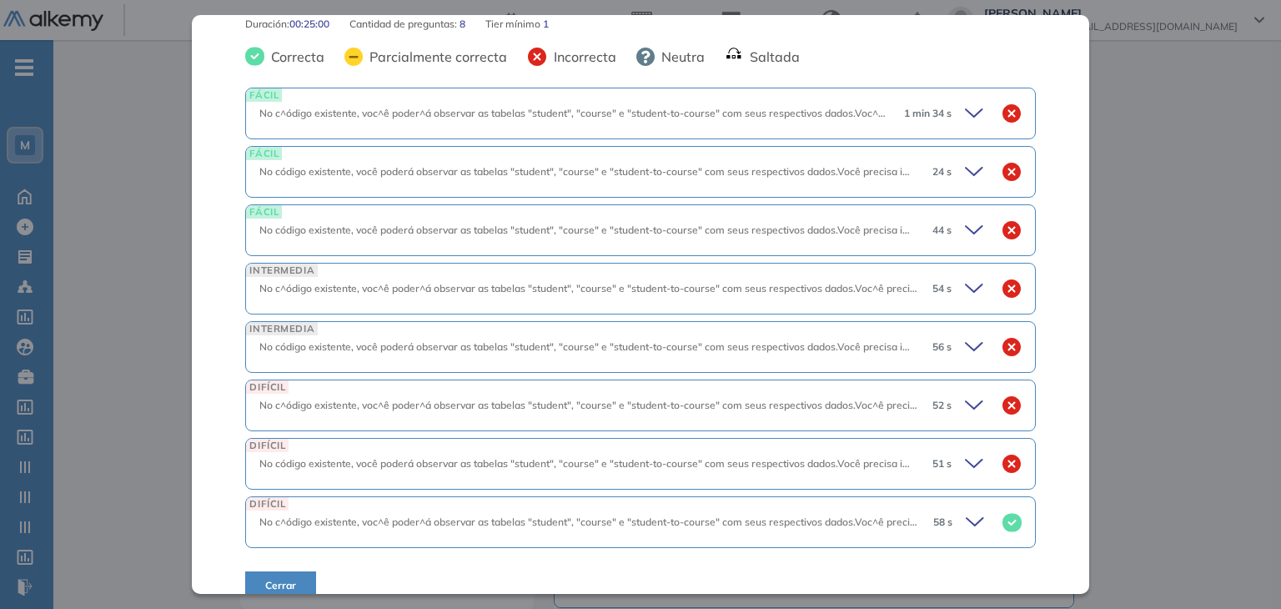
click at [965, 335] on icon at bounding box center [976, 346] width 23 height 23
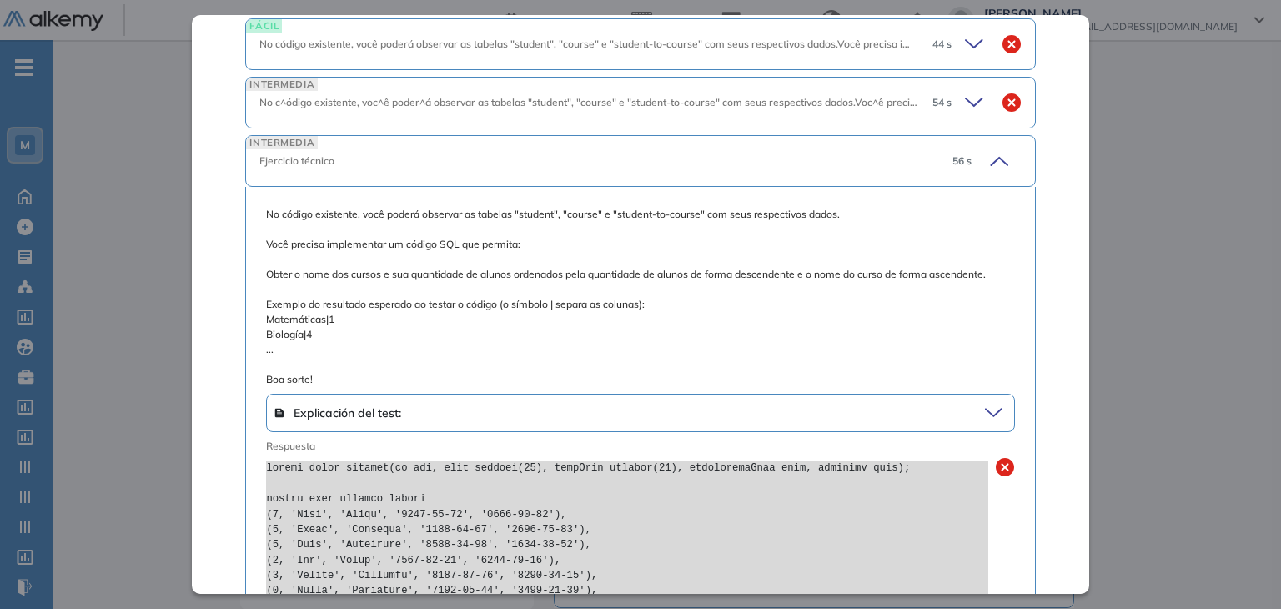
scroll to position [792, 0]
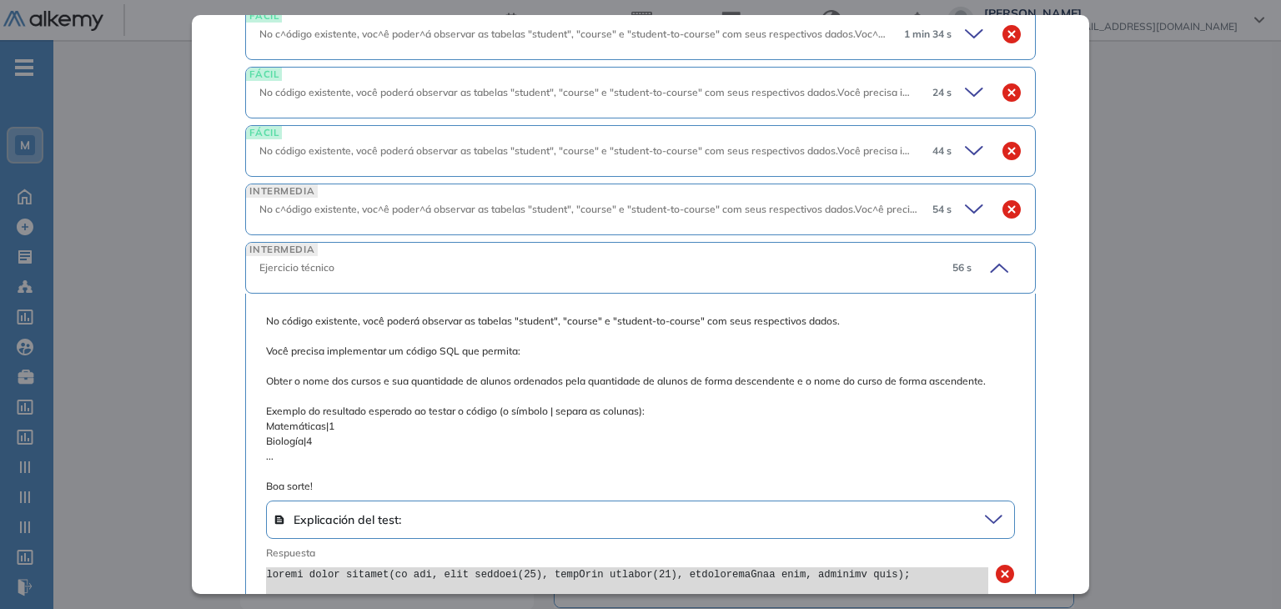
click at [985, 256] on icon at bounding box center [996, 267] width 23 height 23
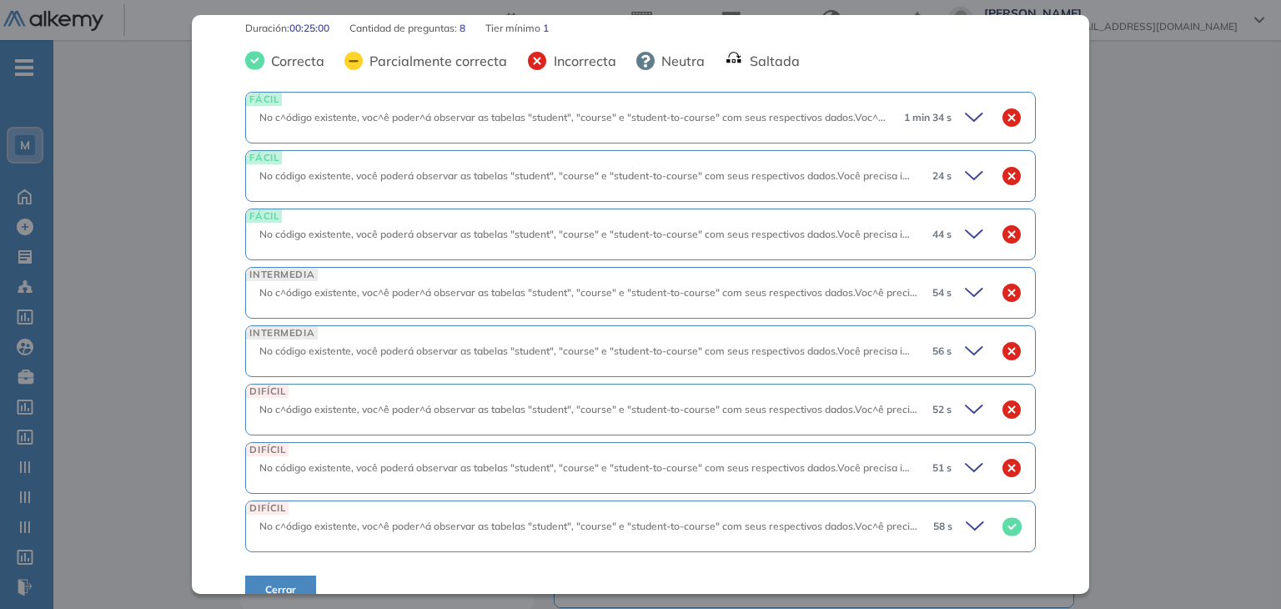
scroll to position [712, 0]
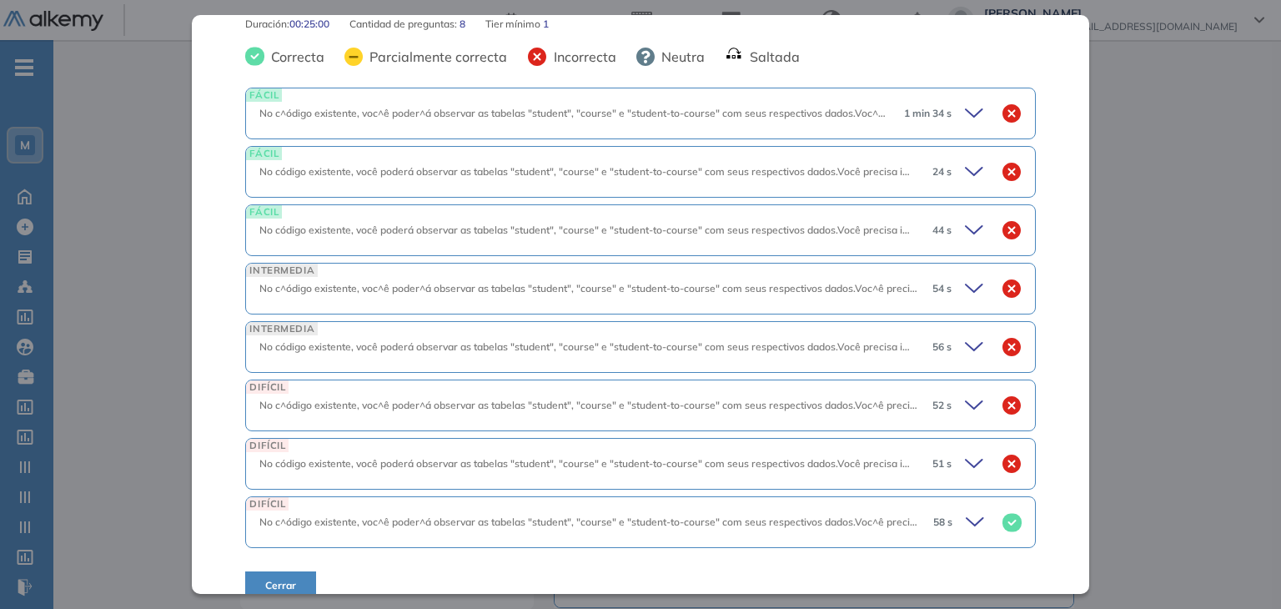
click at [968, 102] on icon at bounding box center [976, 113] width 23 height 23
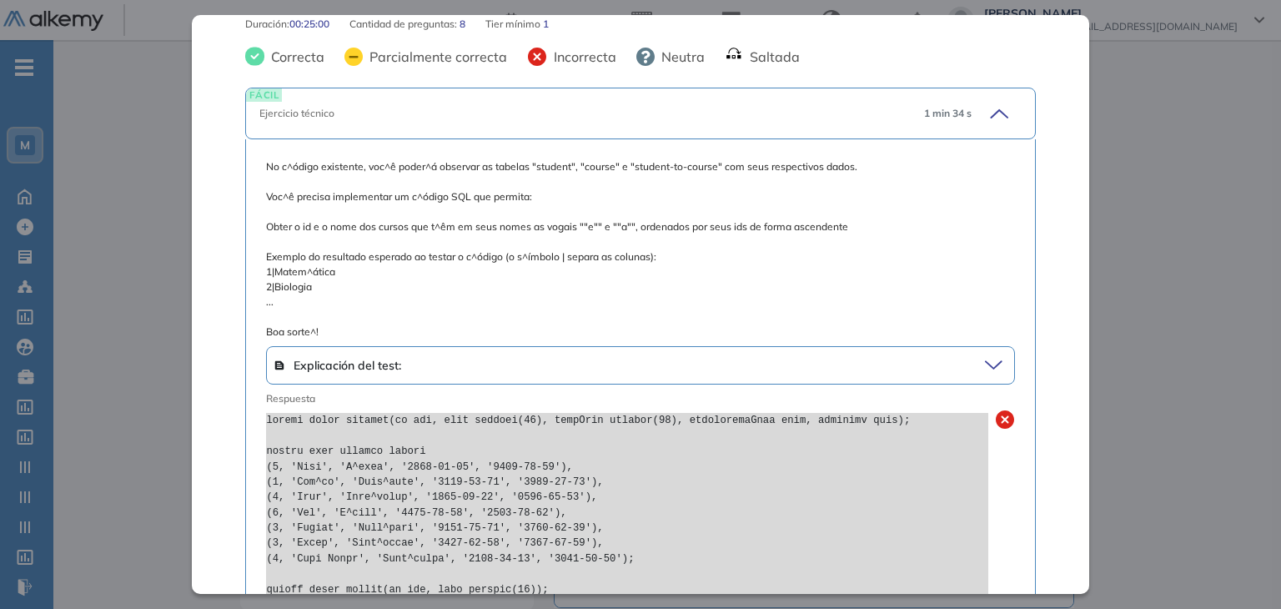
click at [985, 102] on icon at bounding box center [996, 113] width 23 height 23
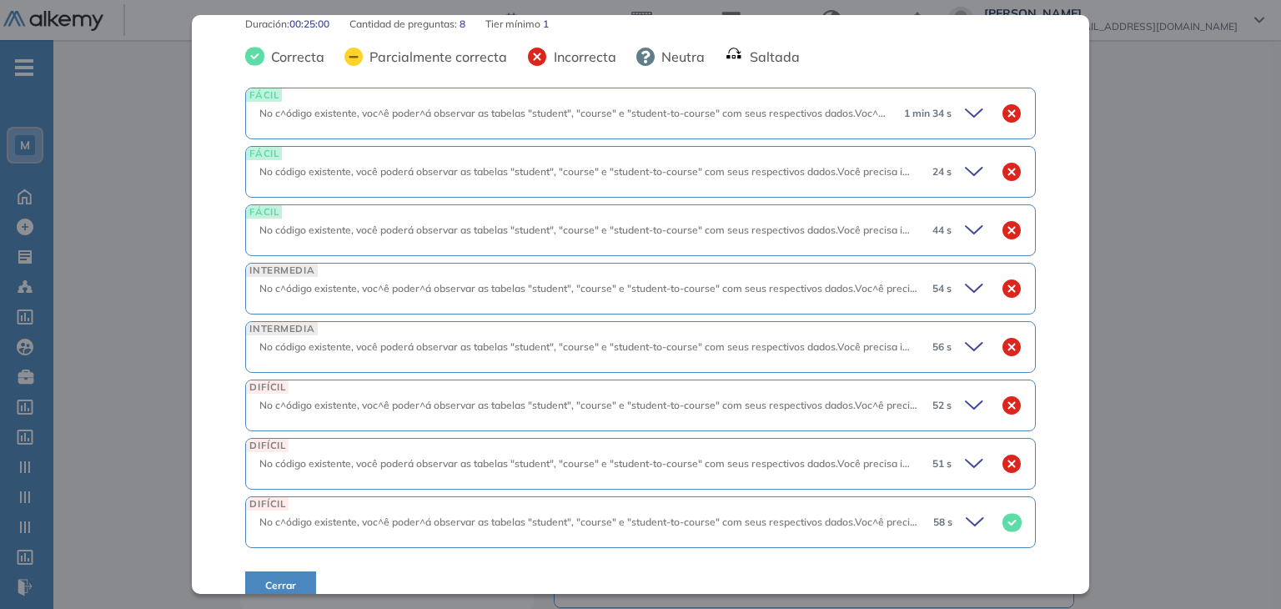
click at [965, 394] on icon at bounding box center [976, 405] width 23 height 23
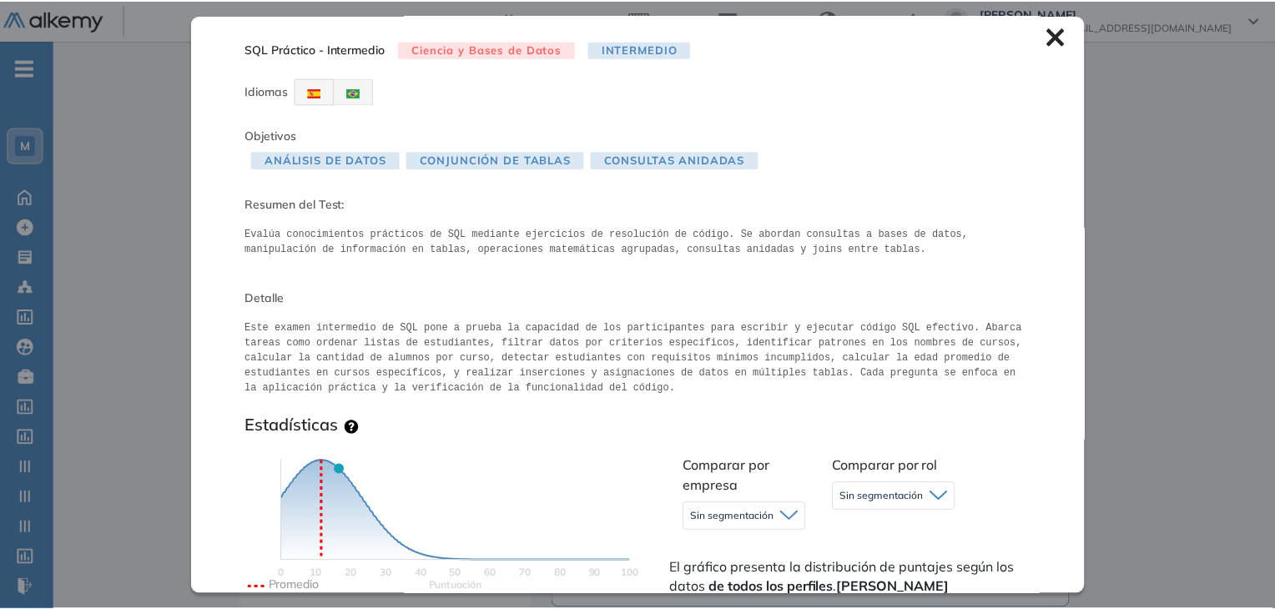
scroll to position [0, 0]
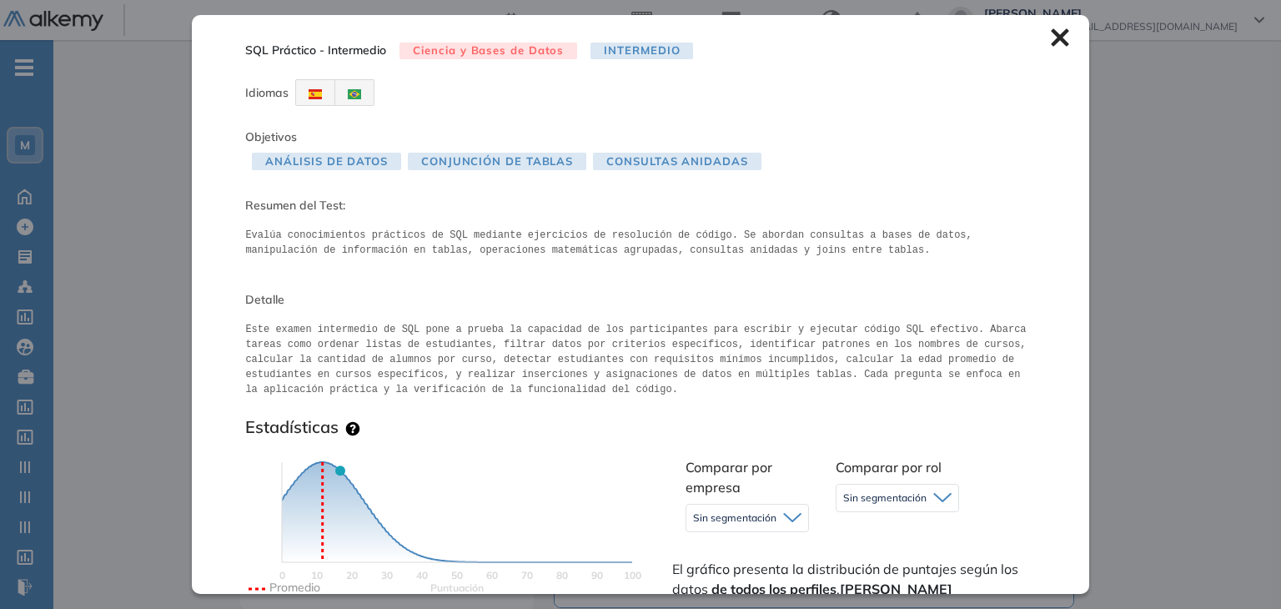
click at [1051, 34] on icon at bounding box center [1060, 38] width 18 height 18
